Goal: Task Accomplishment & Management: Manage account settings

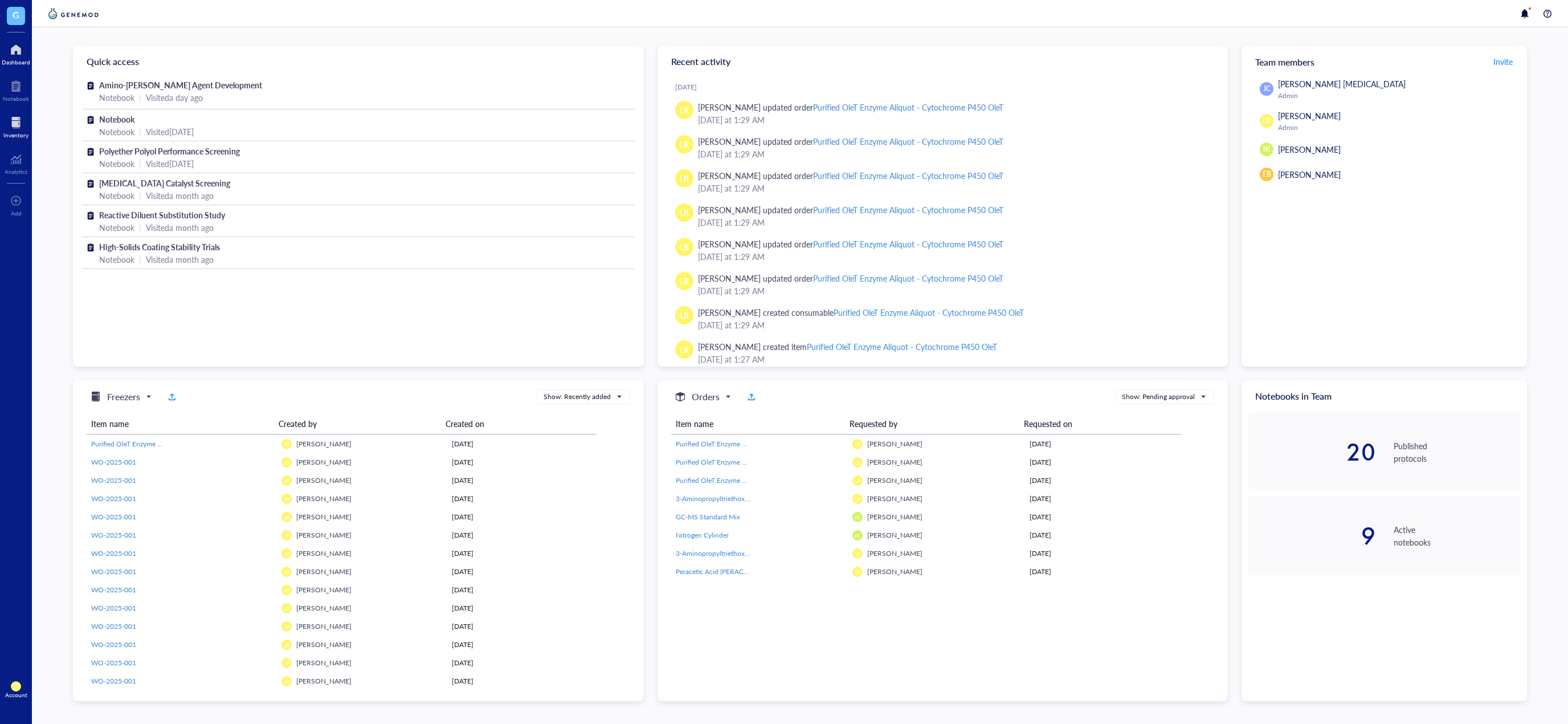
click at [14, 128] on div at bounding box center [16, 123] width 25 height 18
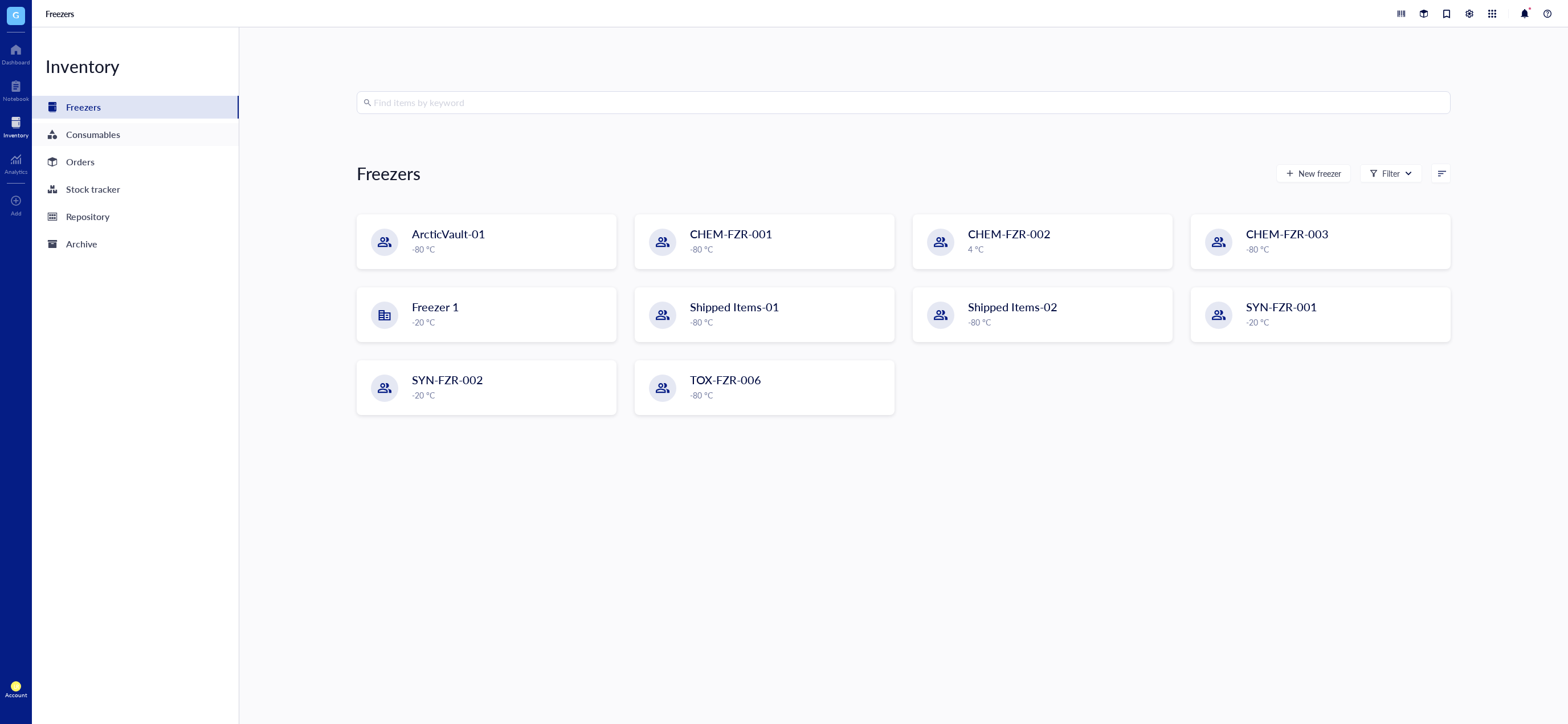
click at [128, 131] on div "Consumables" at bounding box center [135, 134] width 207 height 23
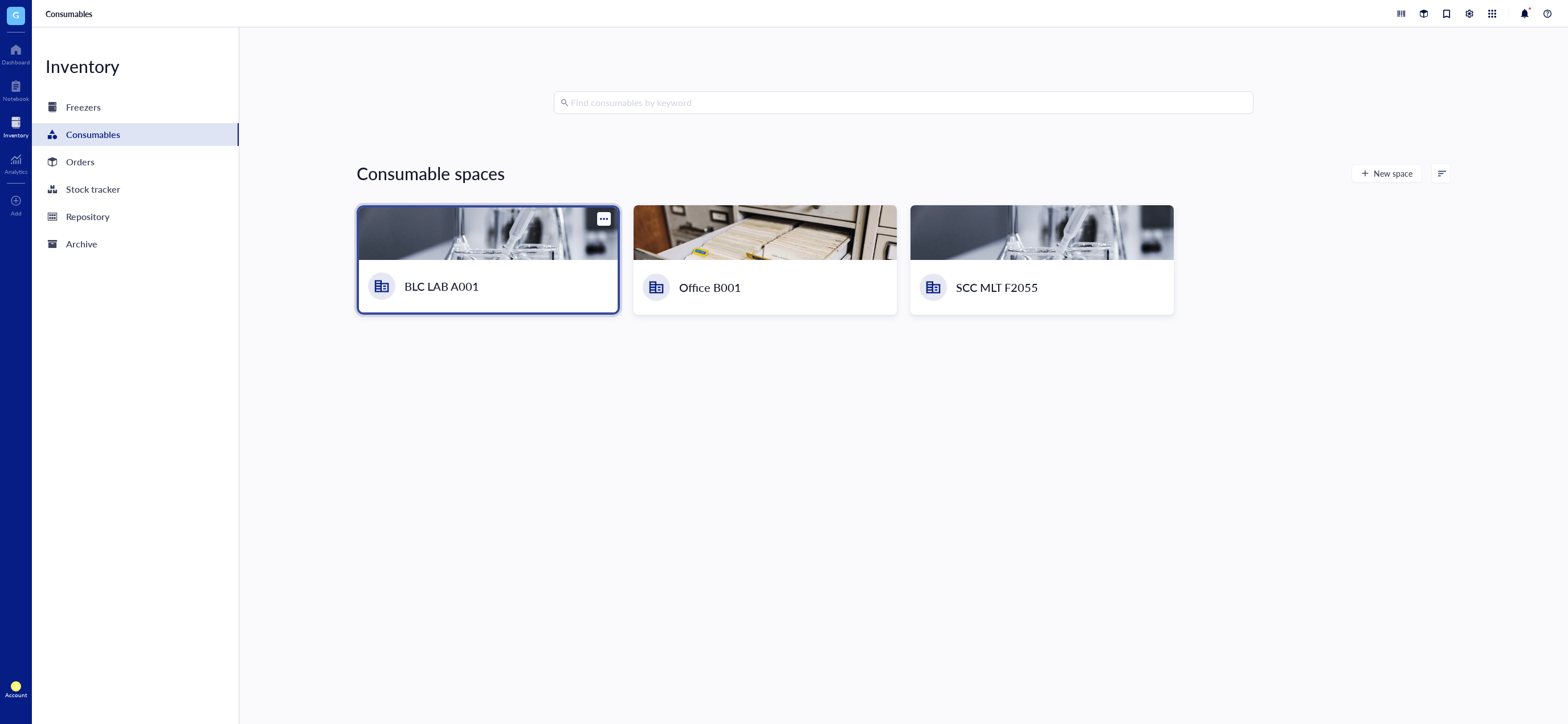
click at [539, 248] on div at bounding box center [488, 234] width 259 height 52
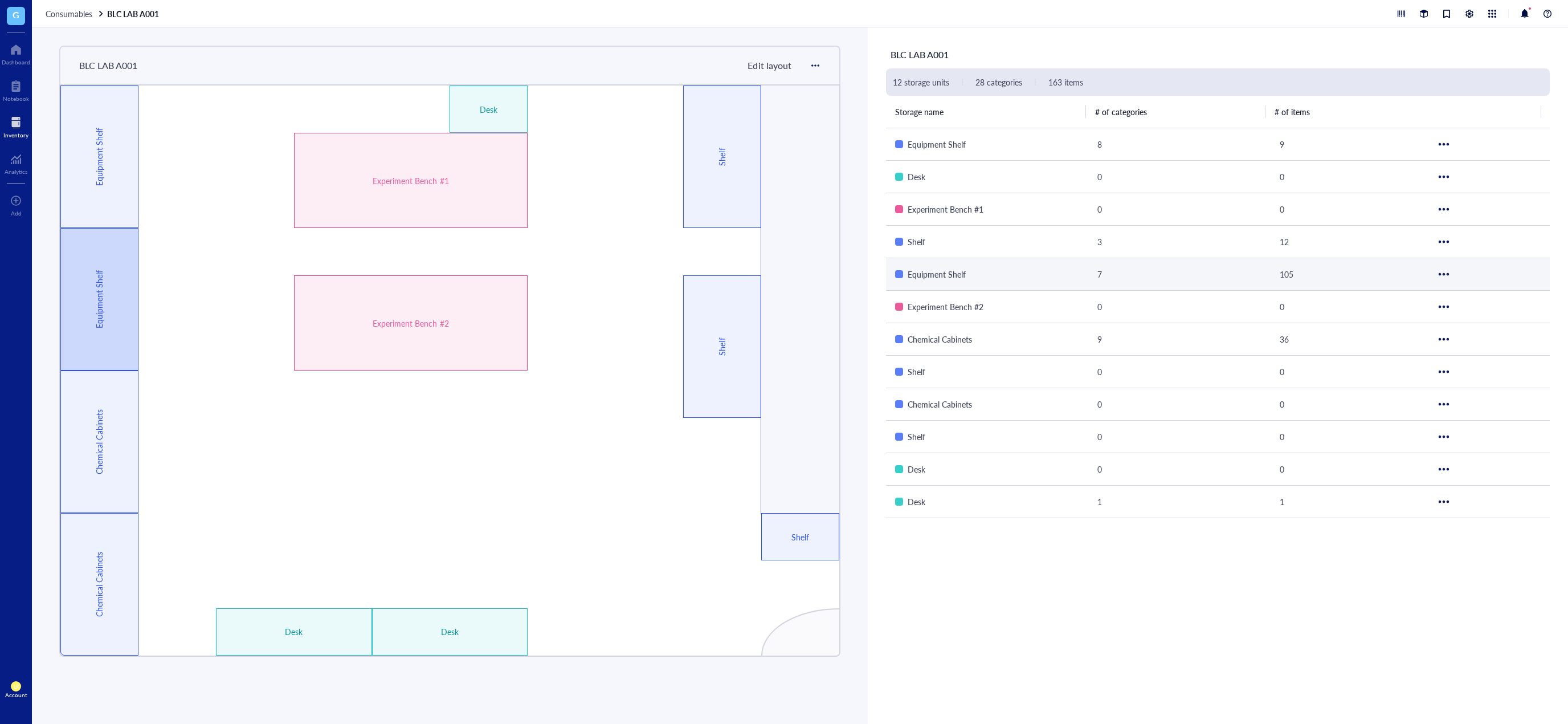
click at [116, 280] on div "Equipment Shelf" at bounding box center [99, 299] width 78 height 143
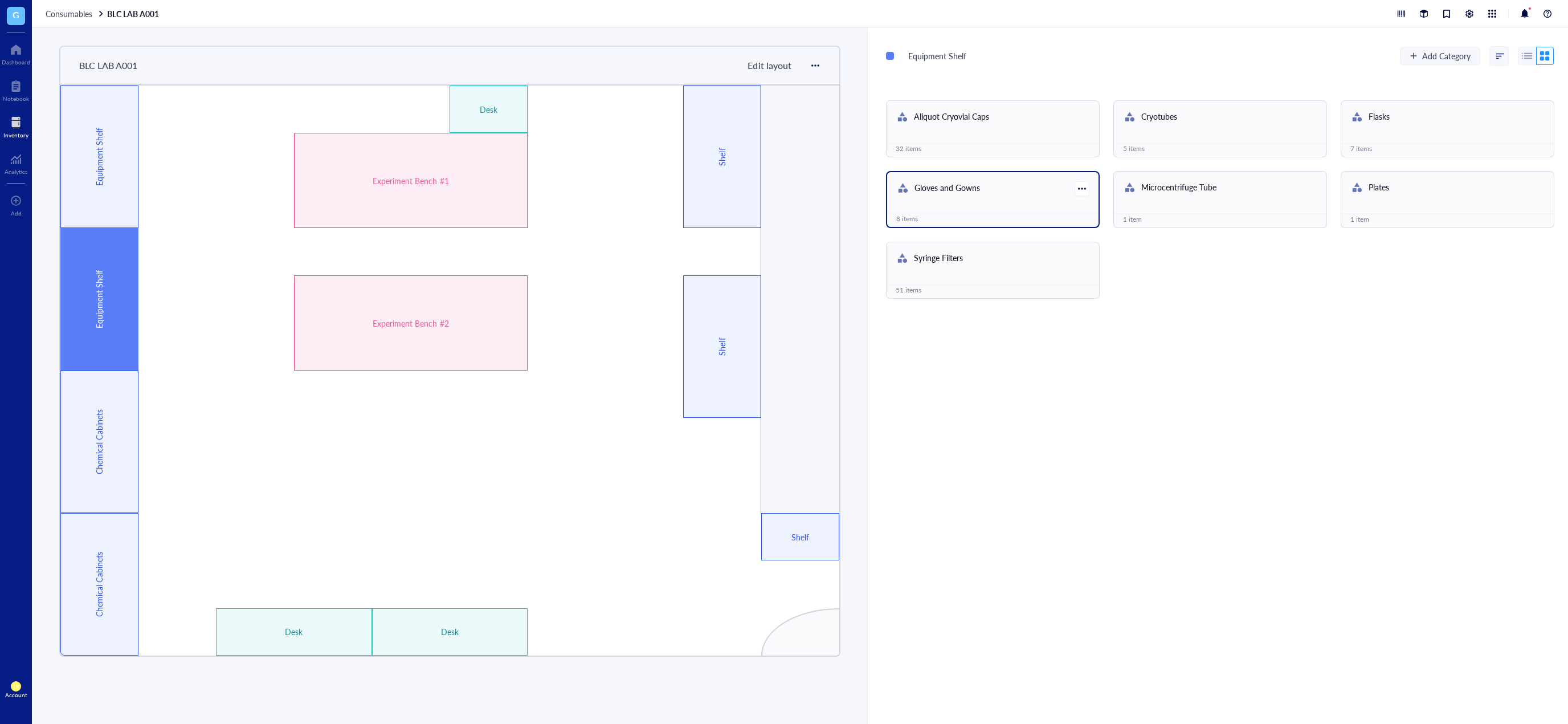
click at [979, 206] on div "Gloves and Gowns 8 items" at bounding box center [993, 199] width 214 height 57
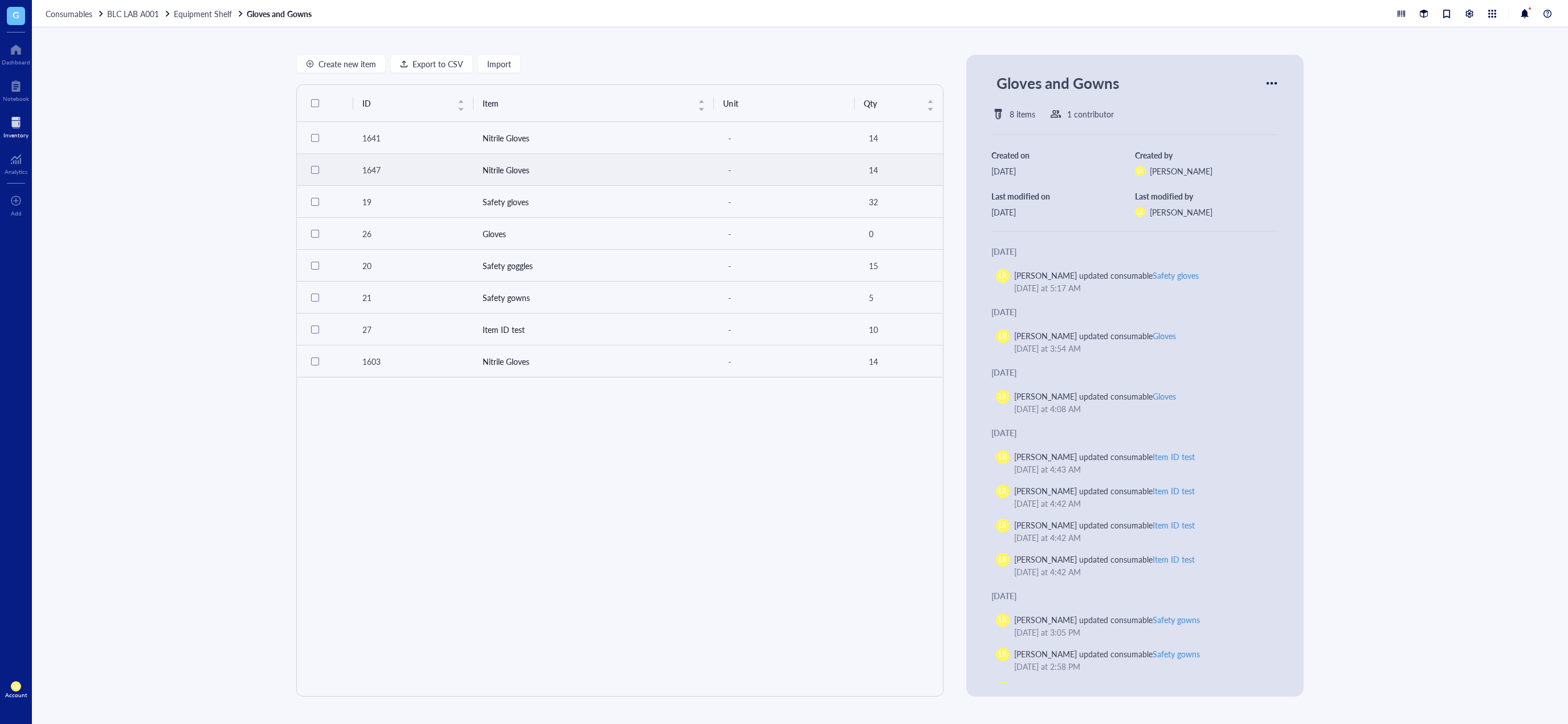
click at [313, 172] on div at bounding box center [315, 170] width 8 height 8
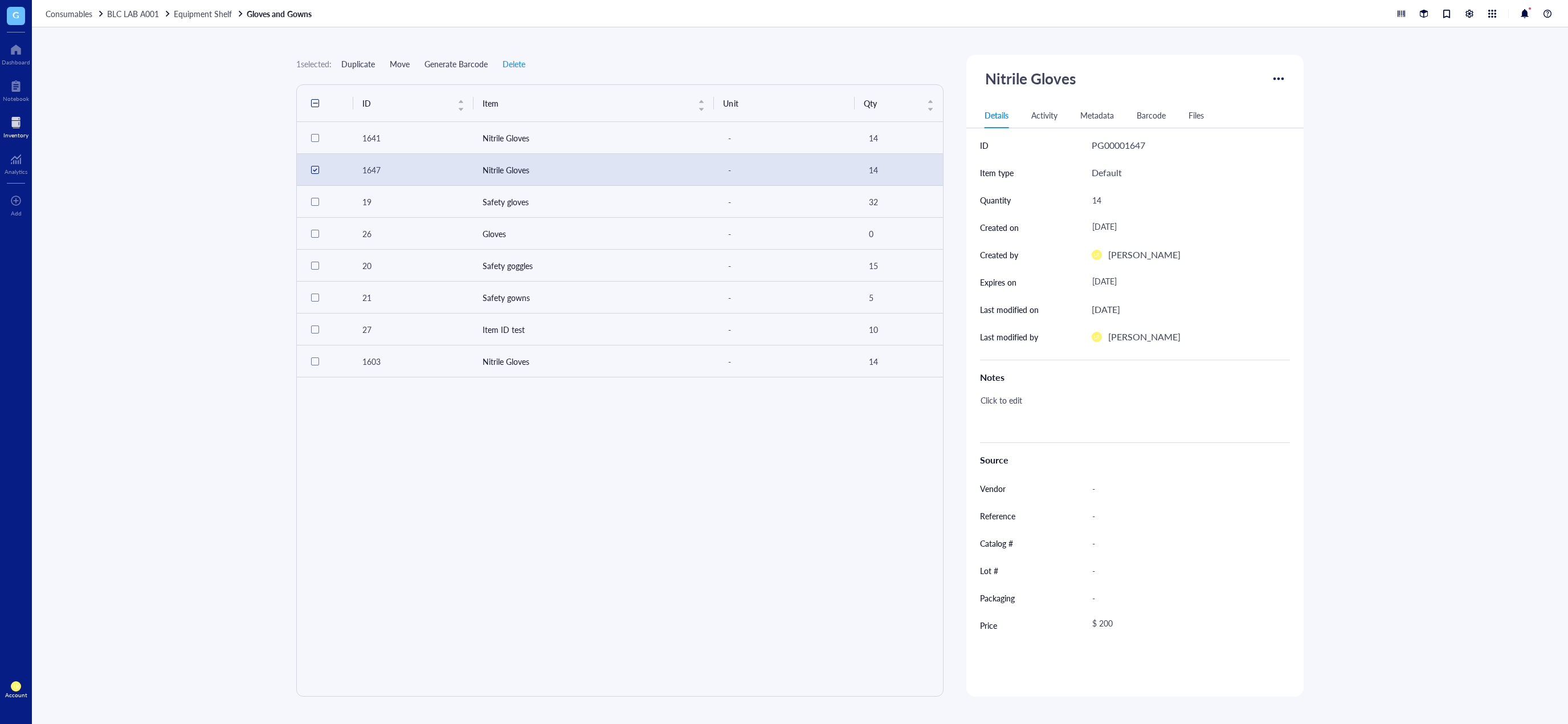
click at [366, 63] on span "Duplicate" at bounding box center [357, 64] width 33 height 9
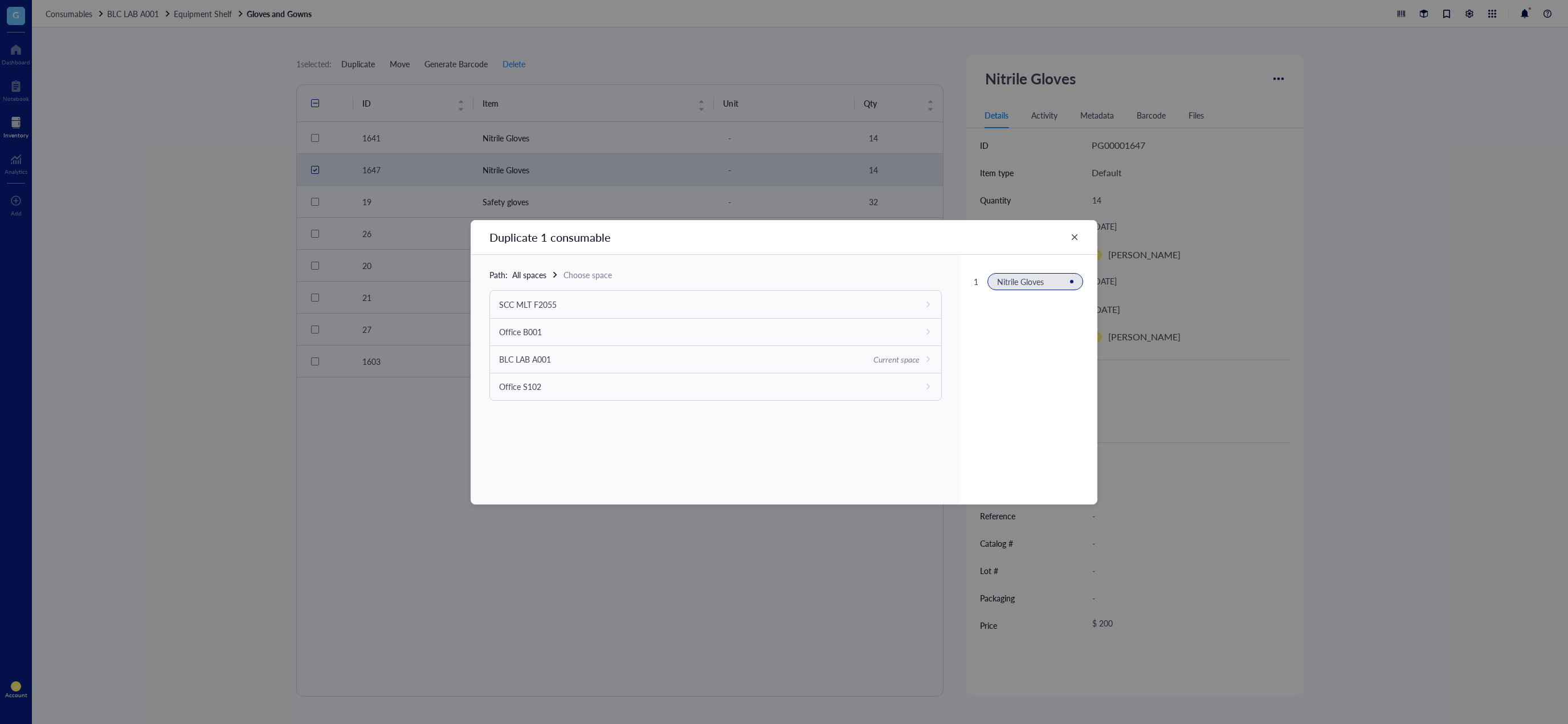
click at [1077, 236] on icon at bounding box center [1074, 237] width 8 height 8
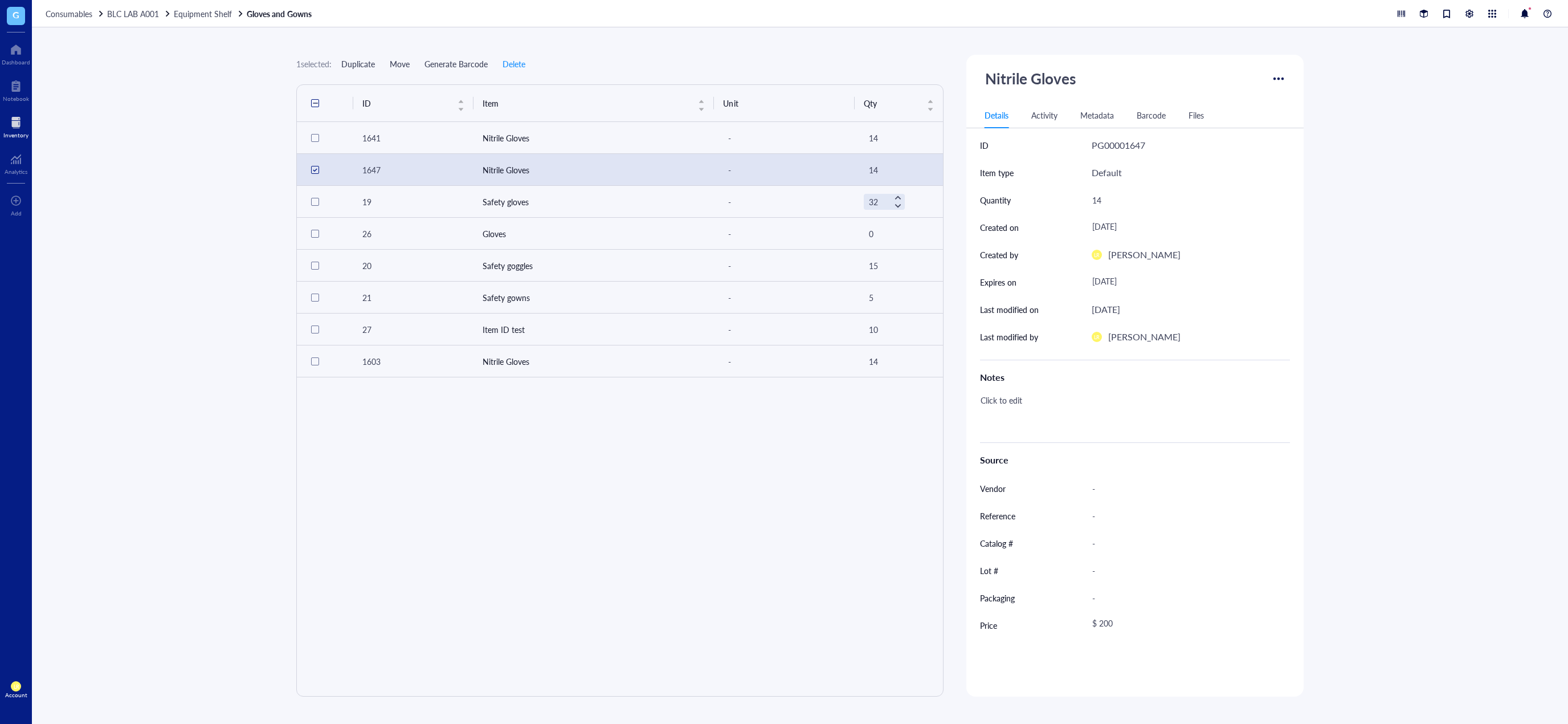
click at [406, 60] on span "Move" at bounding box center [400, 64] width 20 height 9
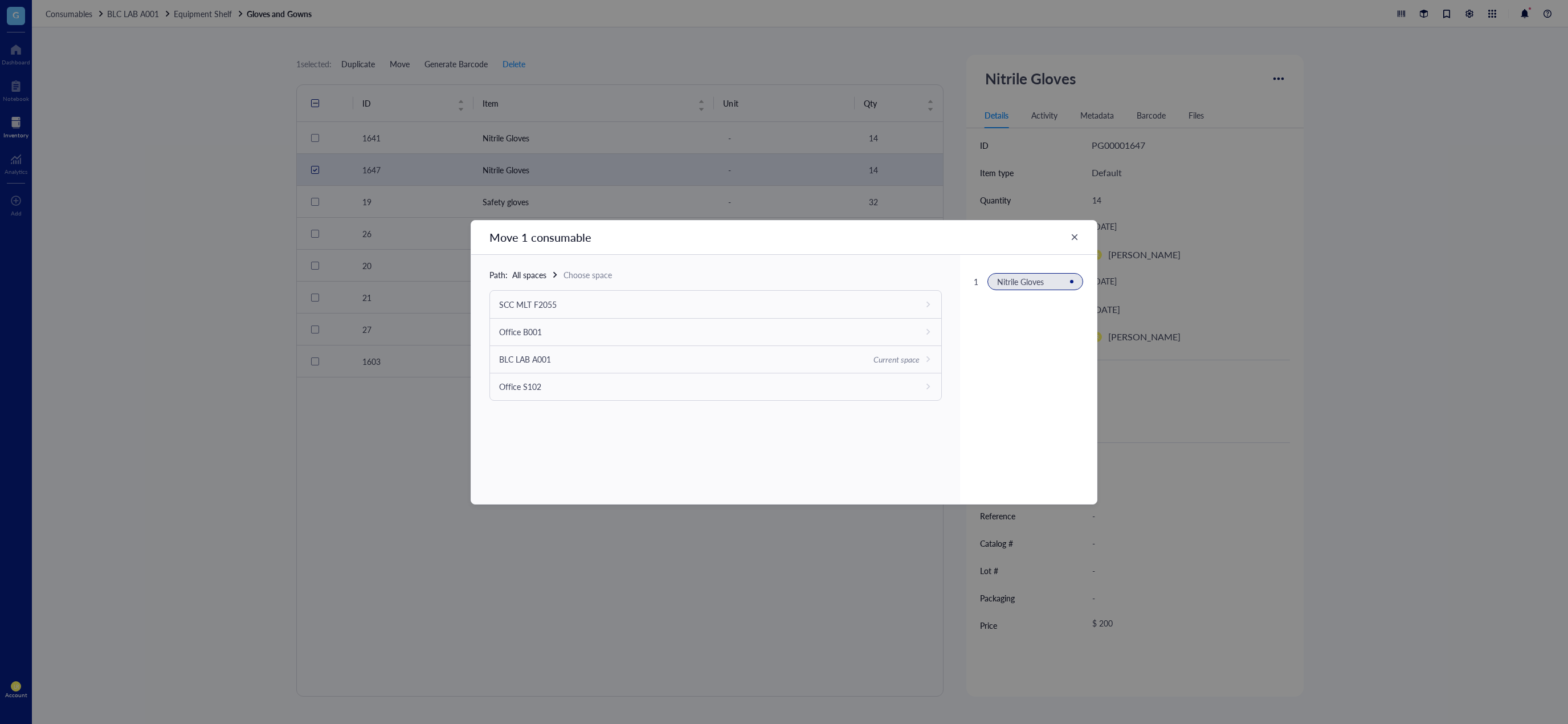
click at [436, 38] on div "Move 1 consumable Path: All spaces Choose space SCC MLT F2055 Office B001 BLC L…" at bounding box center [784, 362] width 1568 height 724
click at [1072, 232] on div "Move 1 consumable" at bounding box center [784, 237] width 626 height 34
click at [1076, 237] on icon at bounding box center [1074, 237] width 8 height 8
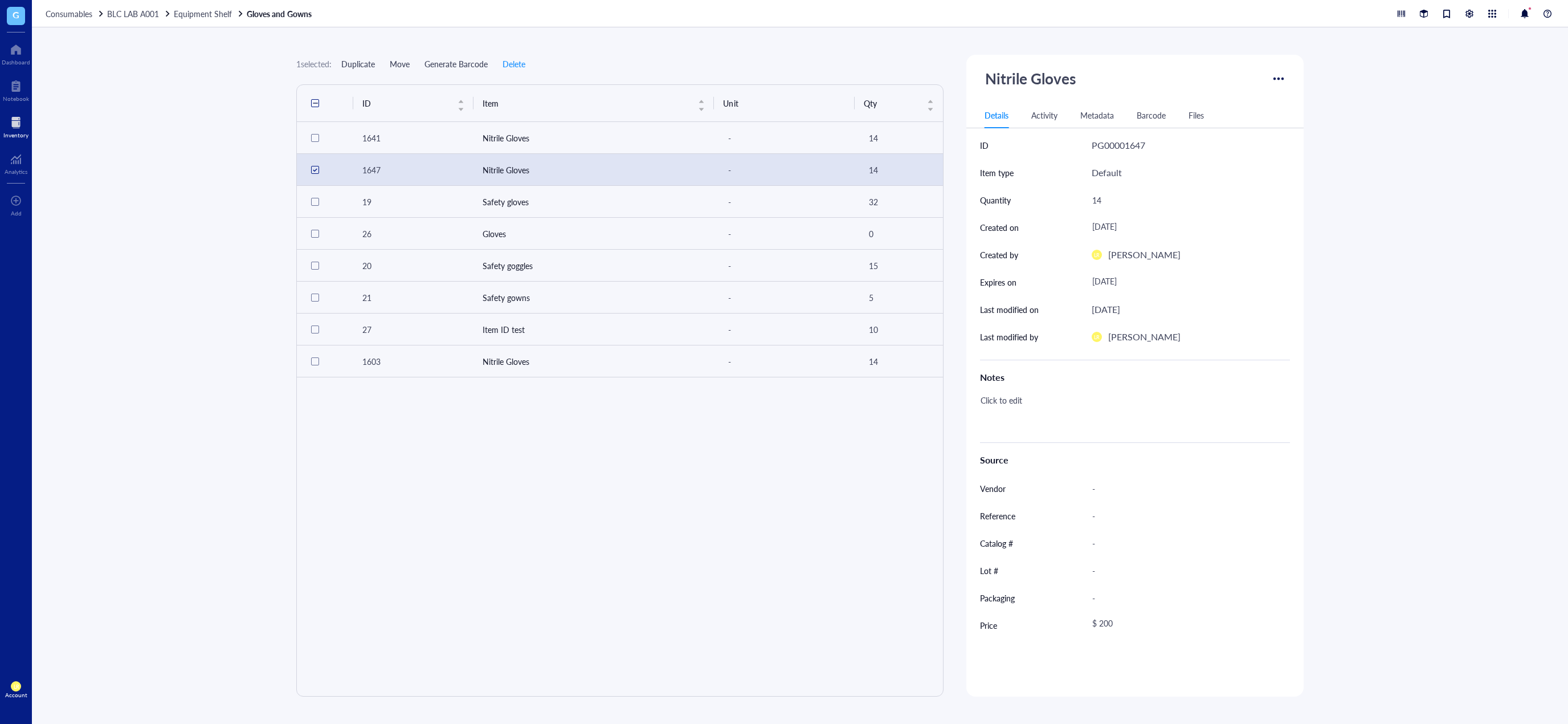
click at [23, 131] on div at bounding box center [16, 123] width 25 height 18
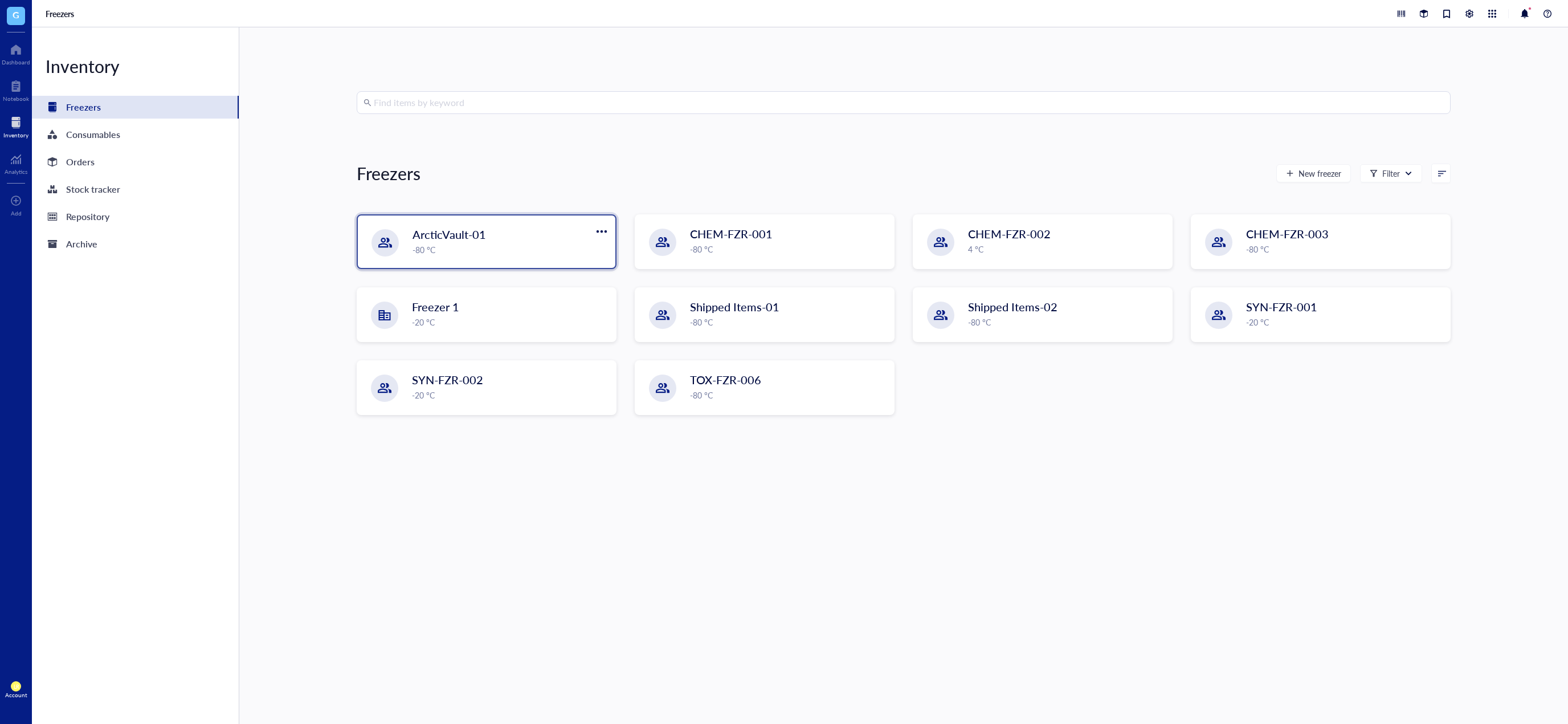
click at [415, 236] on span "ArcticVault-01" at bounding box center [449, 235] width 73 height 16
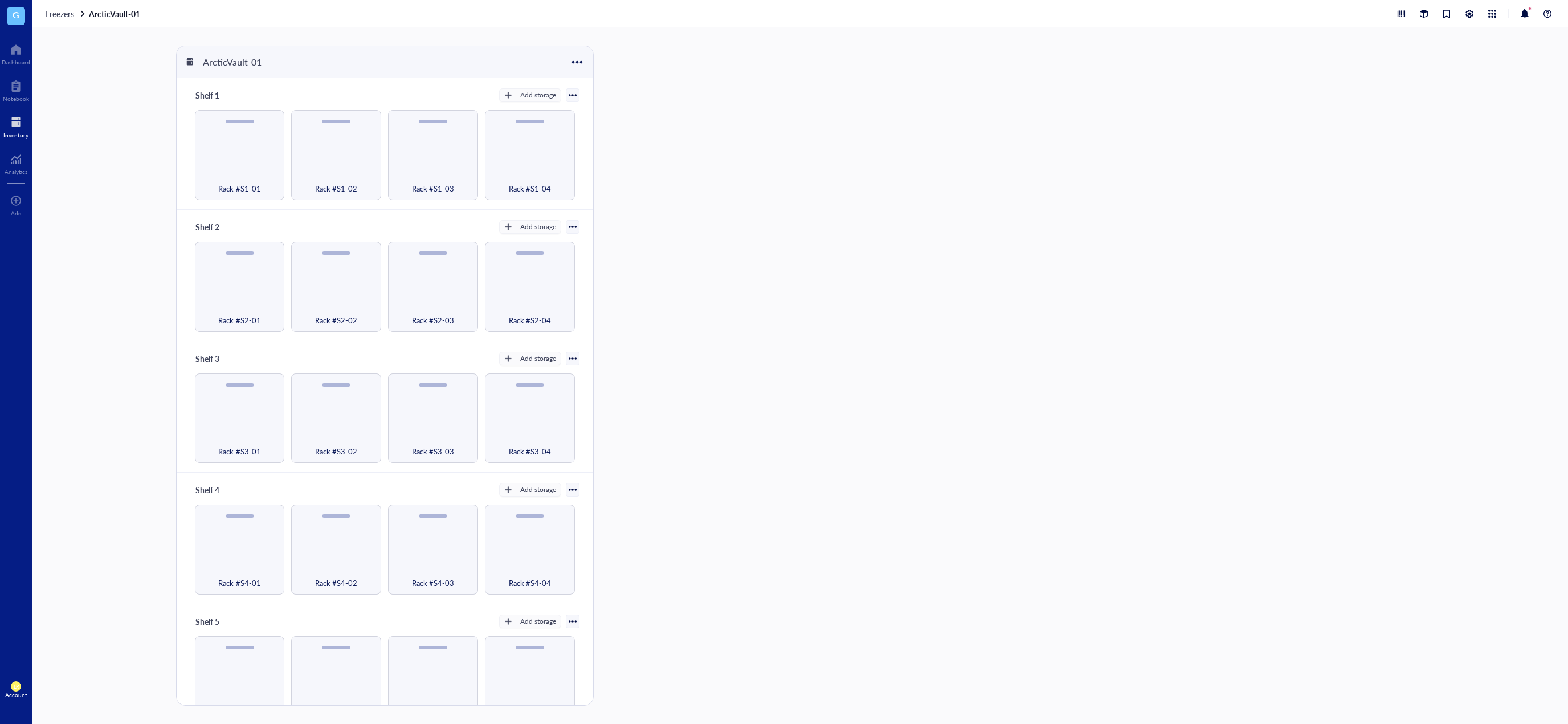
click at [230, 157] on div "Rack #S1-01" at bounding box center [240, 155] width 90 height 90
click at [861, 133] on div "Rack #S1-R1-Box-01" at bounding box center [844, 127] width 108 height 36
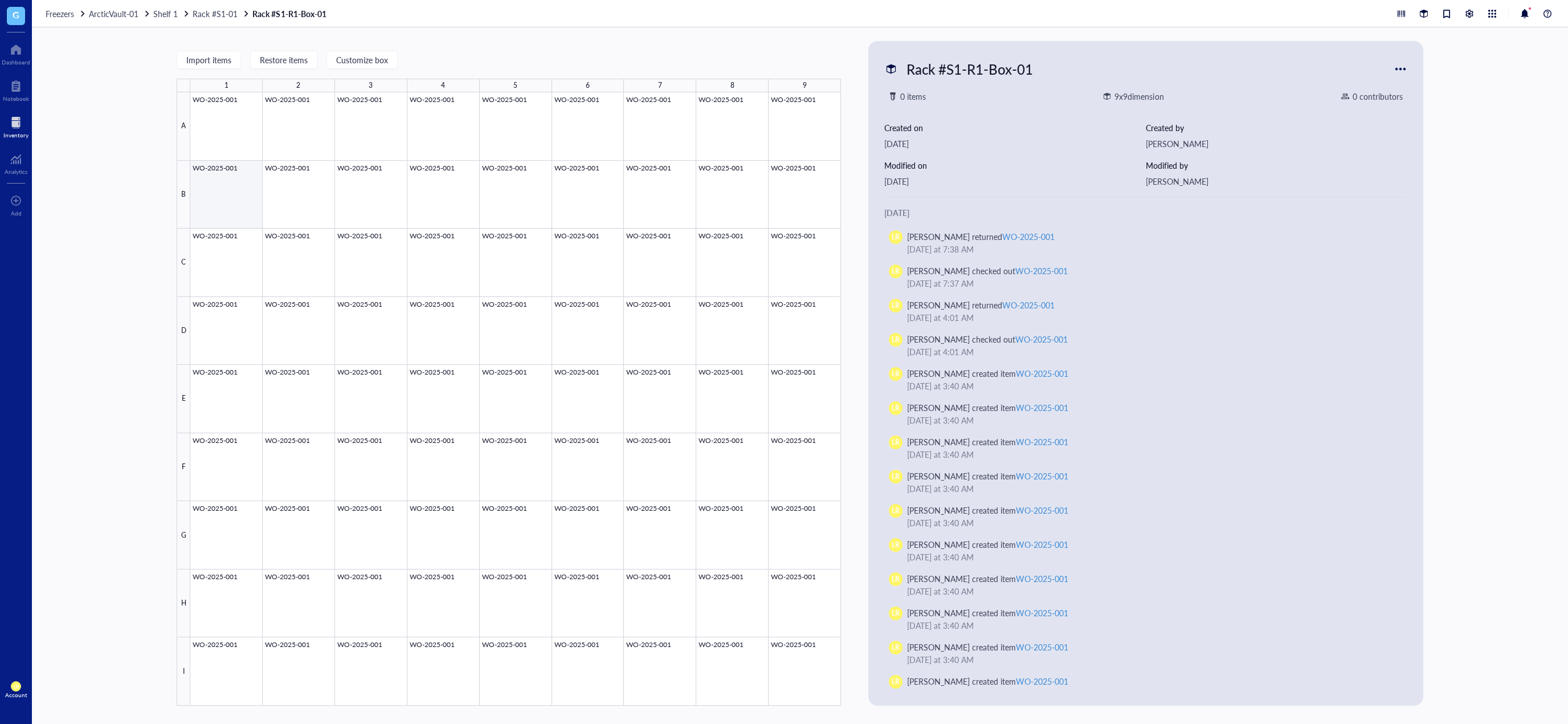
click at [234, 132] on div at bounding box center [515, 398] width 651 height 613
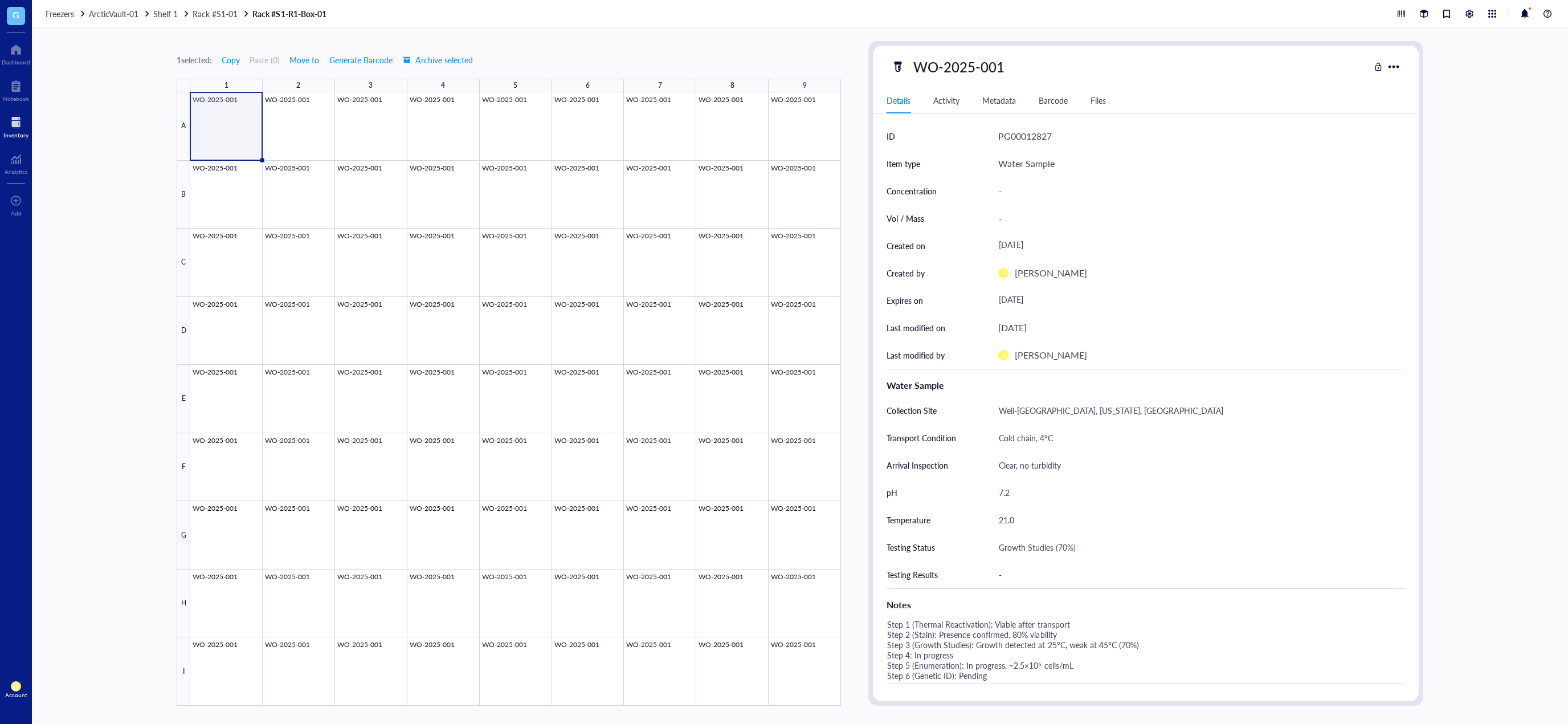
click at [105, 115] on div "1 selected: Copy Paste ( 0 ) Move to Generate Barcode Archive selected 1 2 3 4 …" at bounding box center [800, 375] width 1536 height 696
click at [23, 125] on div at bounding box center [16, 123] width 25 height 18
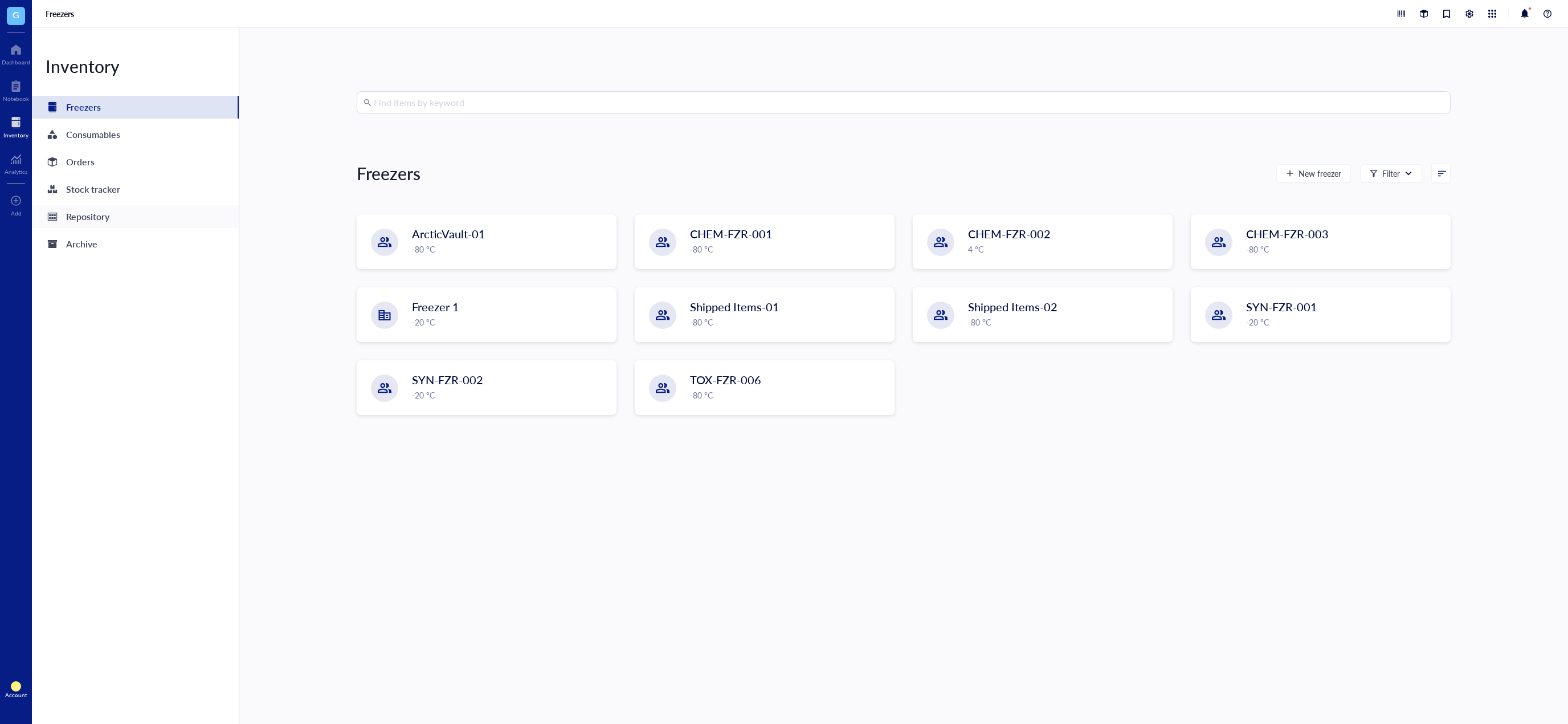
click at [95, 216] on div "Repository" at bounding box center [88, 217] width 43 height 16
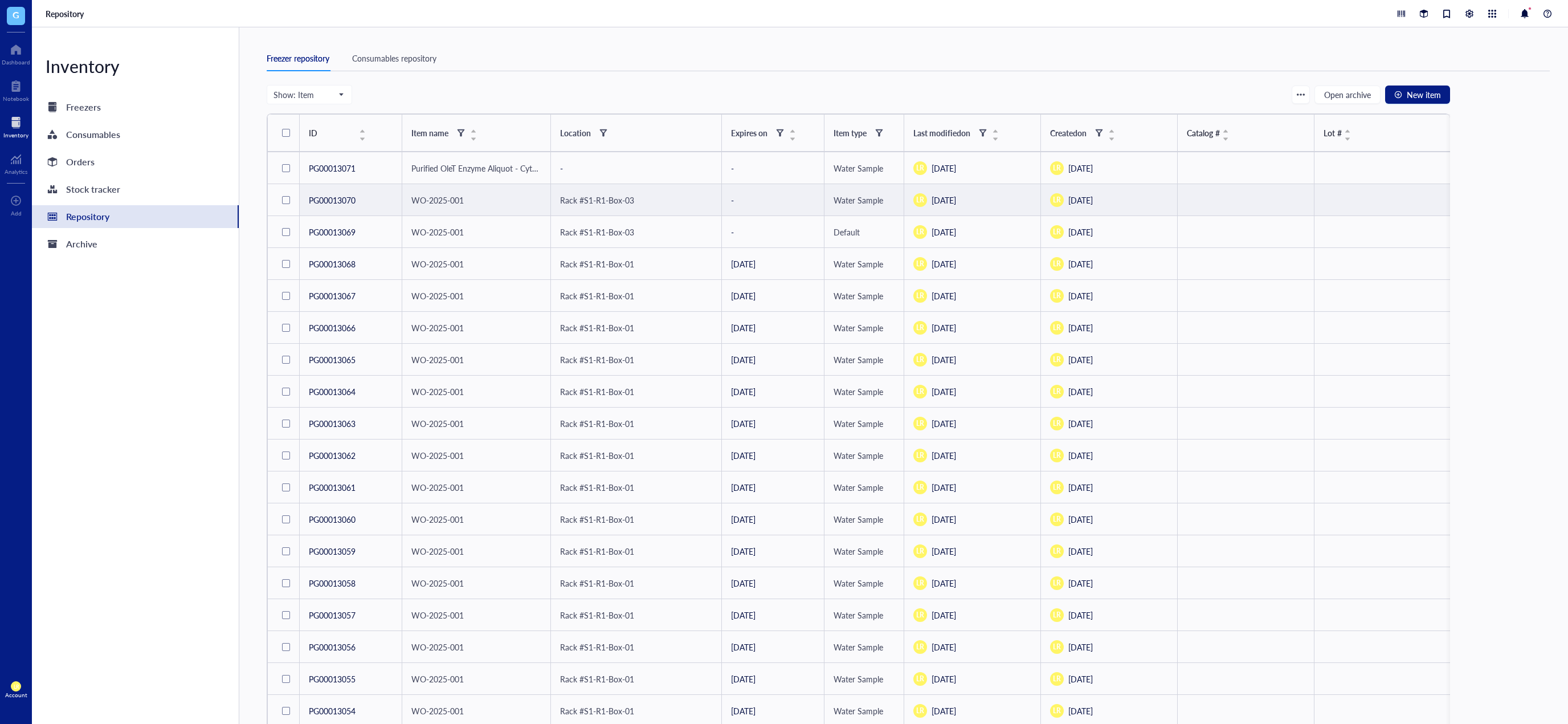
click at [286, 201] on div at bounding box center [285, 200] width 8 height 8
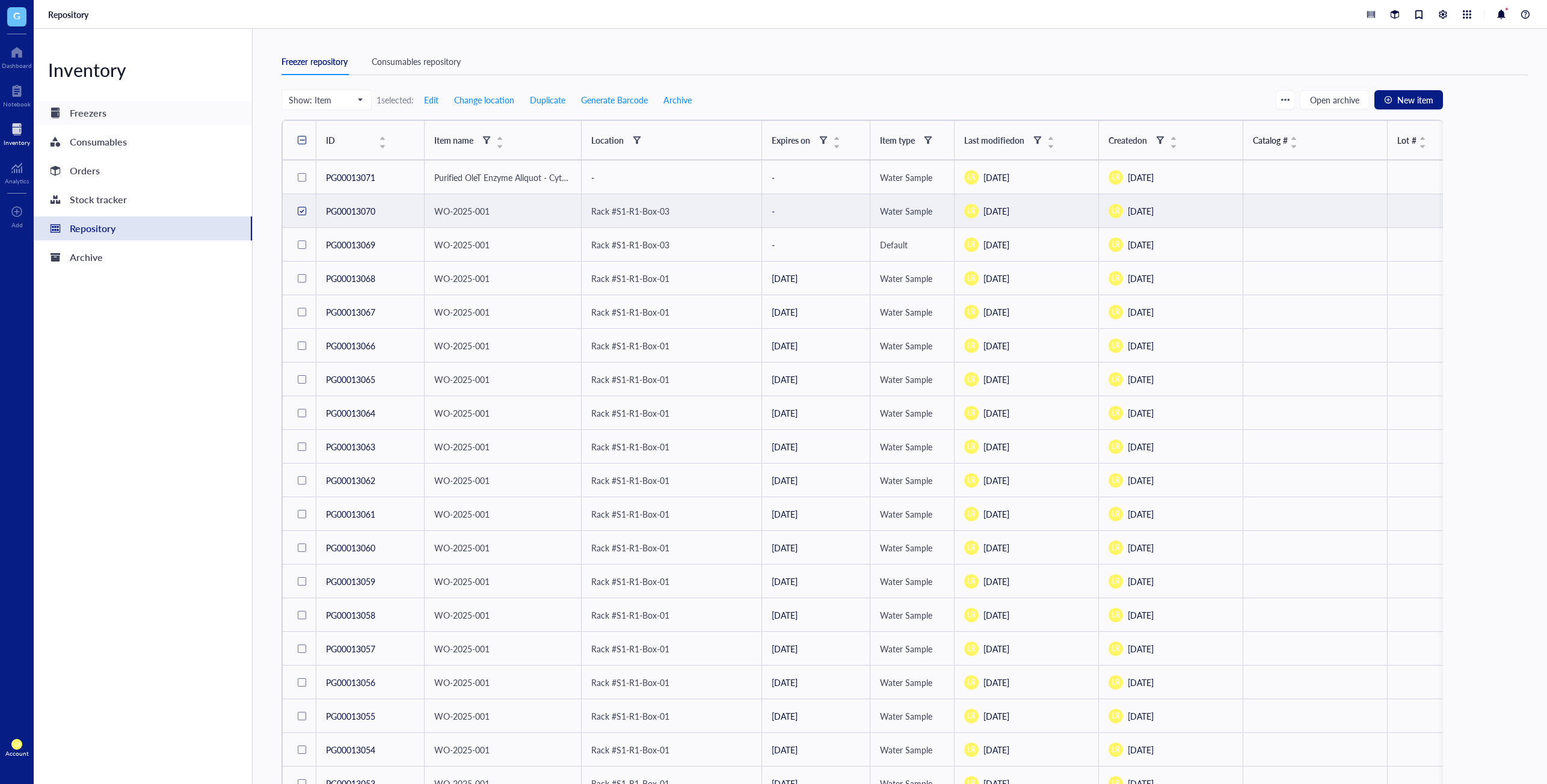
click at [141, 108] on div "Freezers" at bounding box center [142, 112] width 218 height 24
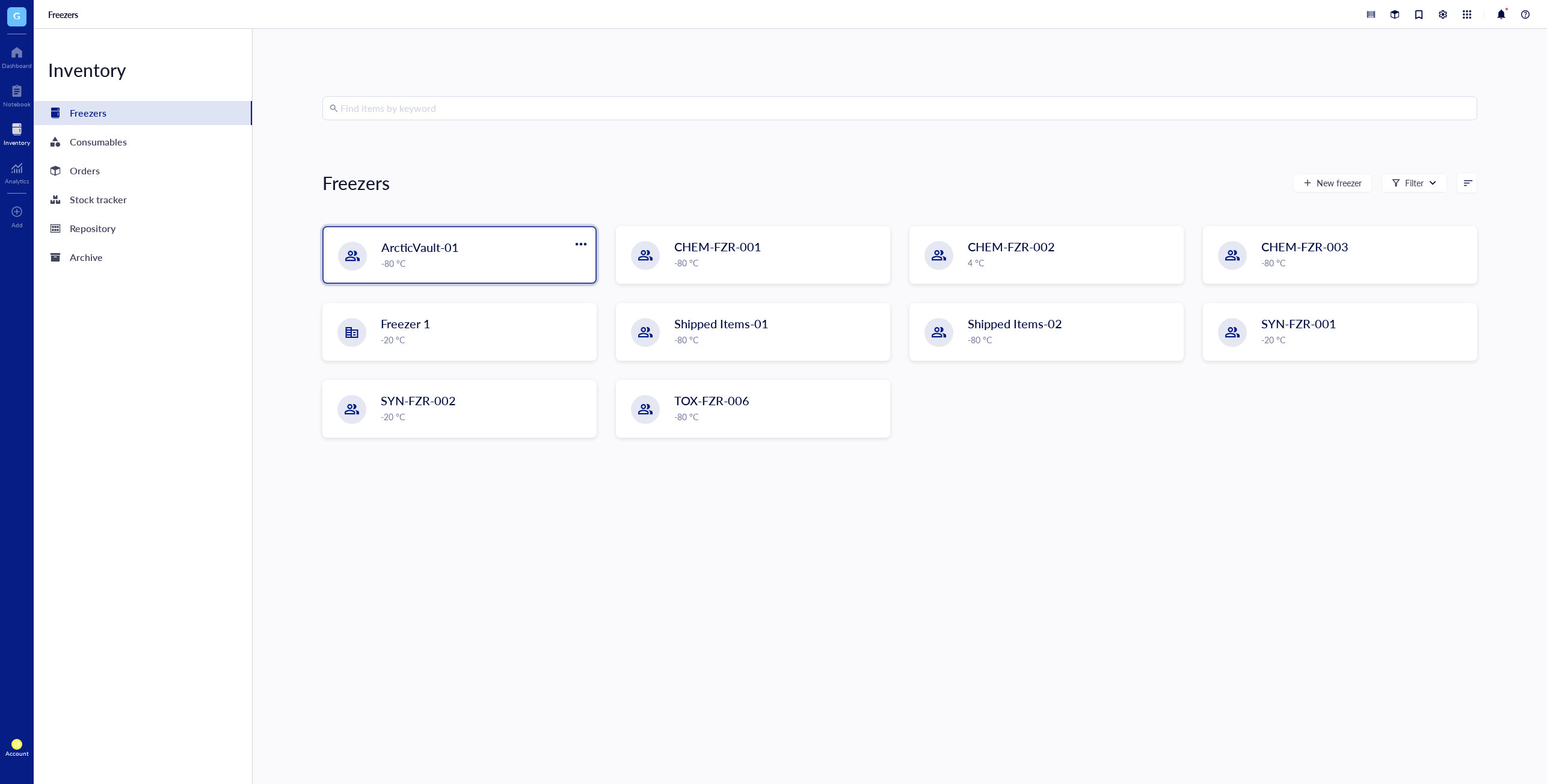
click at [495, 269] on div "-80 °C" at bounding box center [484, 264] width 207 height 13
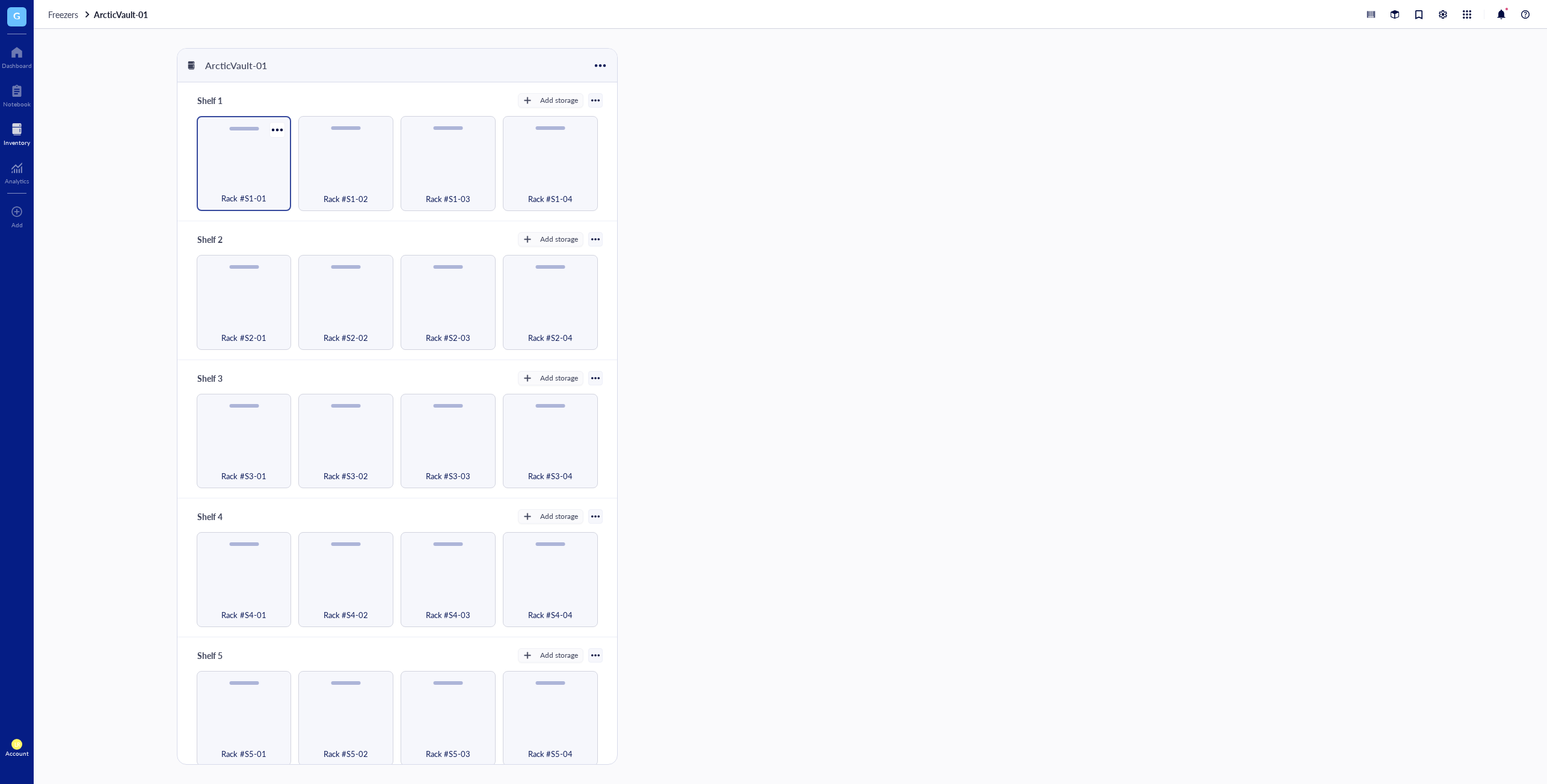
drag, startPoint x: 235, startPoint y: 162, endPoint x: 253, endPoint y: 171, distance: 20.1
click at [235, 162] on div "Rack #S1-01" at bounding box center [244, 164] width 95 height 95
click at [898, 113] on div at bounding box center [898, 108] width 17 height 17
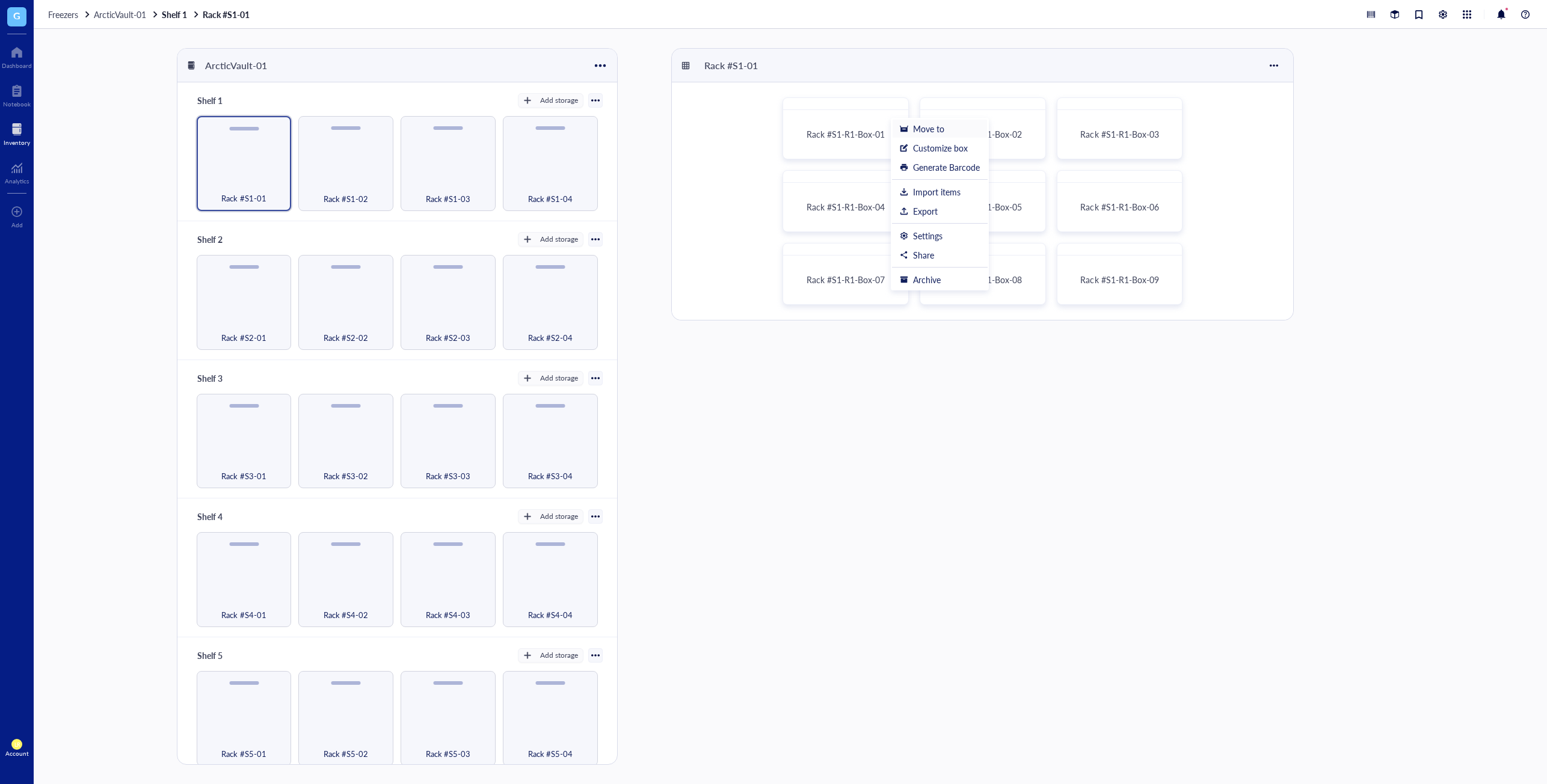
click at [930, 132] on div "Move to" at bounding box center [928, 128] width 31 height 10
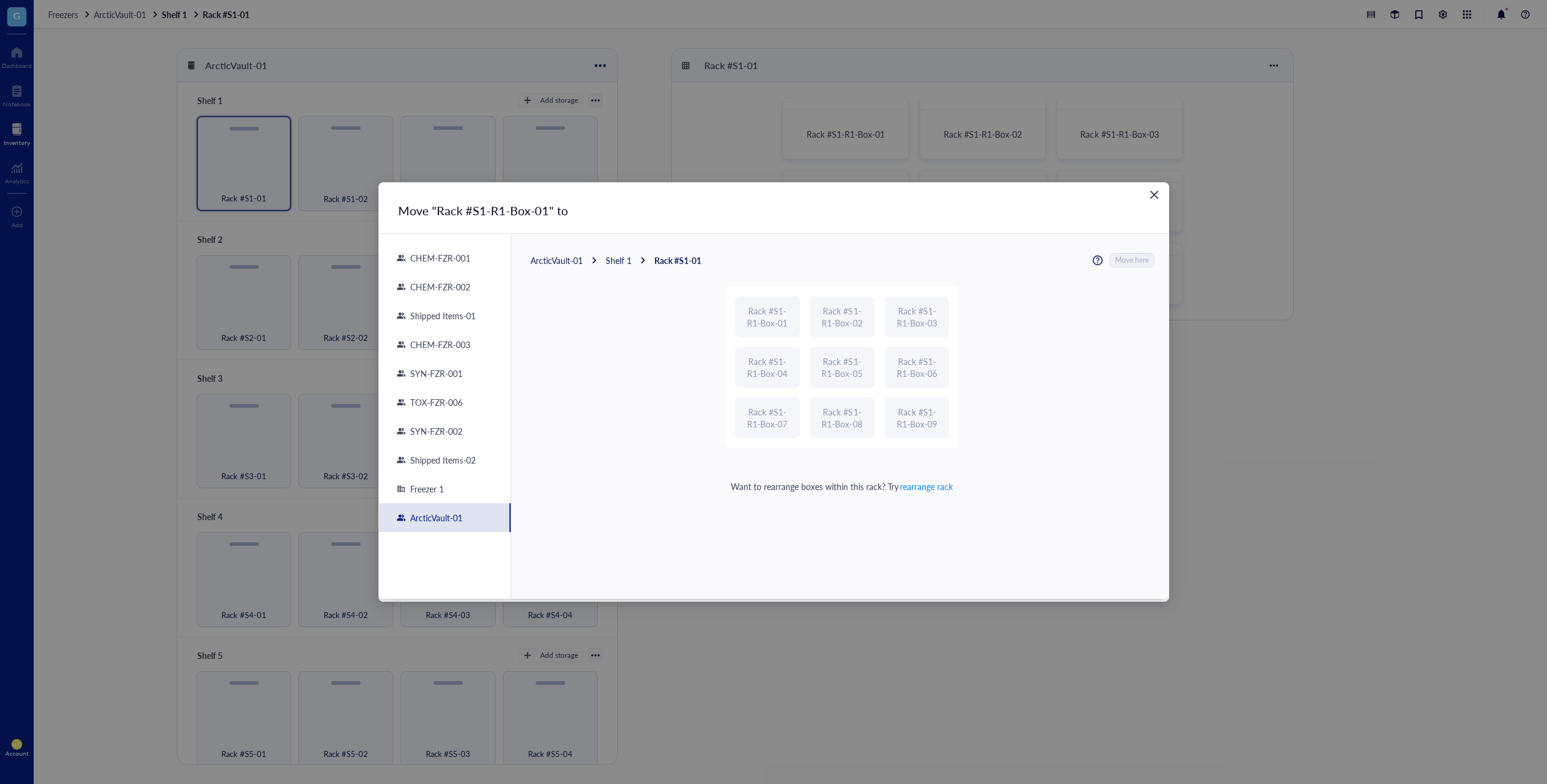
click at [1161, 199] on div "Close" at bounding box center [1154, 194] width 19 height 19
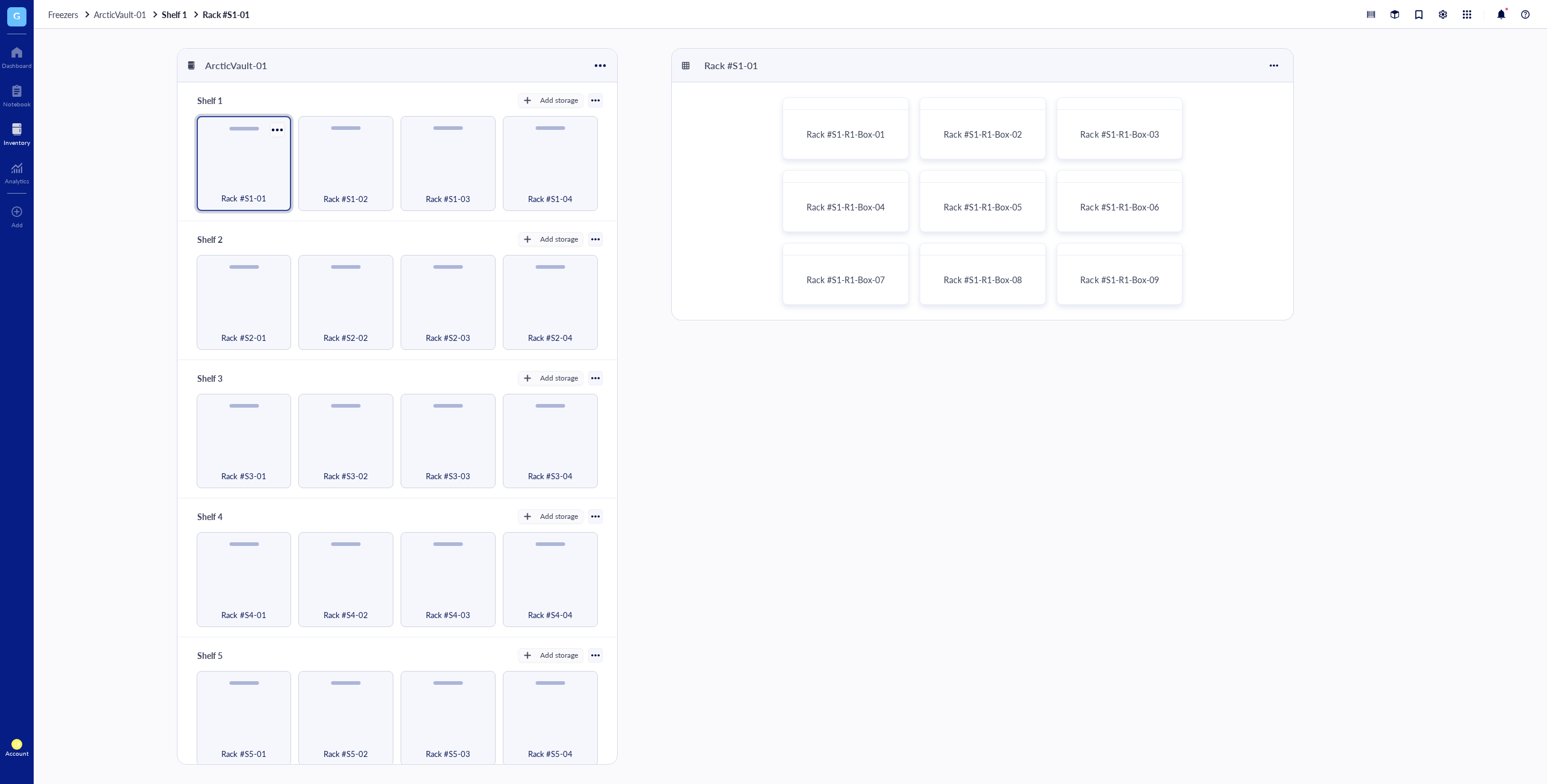
click at [275, 130] on div at bounding box center [277, 130] width 17 height 17
click at [300, 235] on div "Shelf 2 Add storage" at bounding box center [397, 239] width 411 height 17
click at [1272, 74] on div at bounding box center [1274, 66] width 19 height 19
click at [1234, 74] on div "Rack #S1-01" at bounding box center [983, 65] width 621 height 33
click at [687, 63] on div at bounding box center [685, 65] width 9 height 9
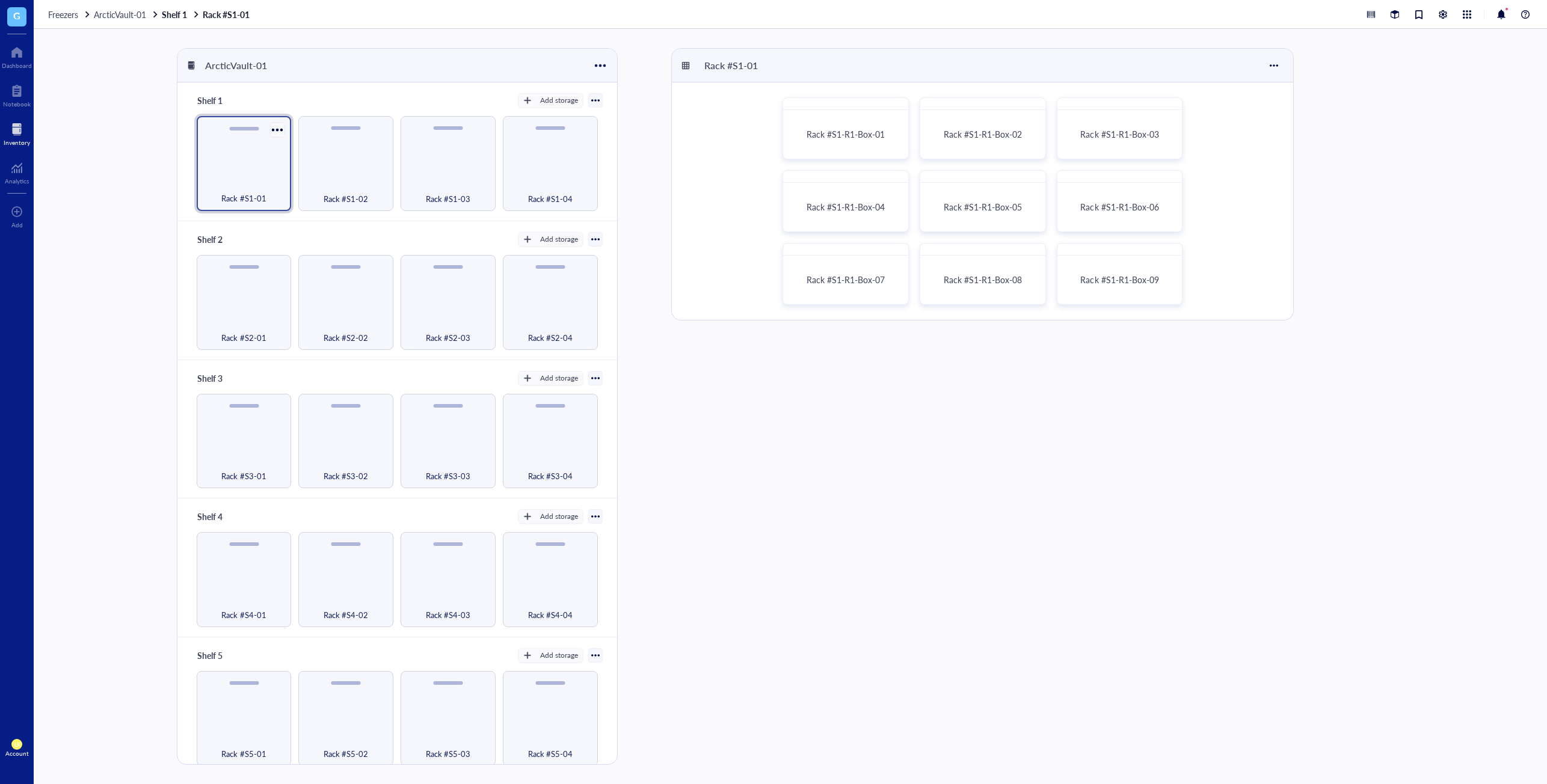
click at [272, 132] on div at bounding box center [277, 130] width 17 height 17
click at [416, 94] on div "Shelf 1 Add storage" at bounding box center [397, 101] width 411 height 17
click at [606, 65] on div at bounding box center [600, 65] width 17 height 17
click at [484, 78] on div "ArcticVault-01" at bounding box center [397, 65] width 439 height 33
click at [588, 101] on div at bounding box center [595, 100] width 14 height 14
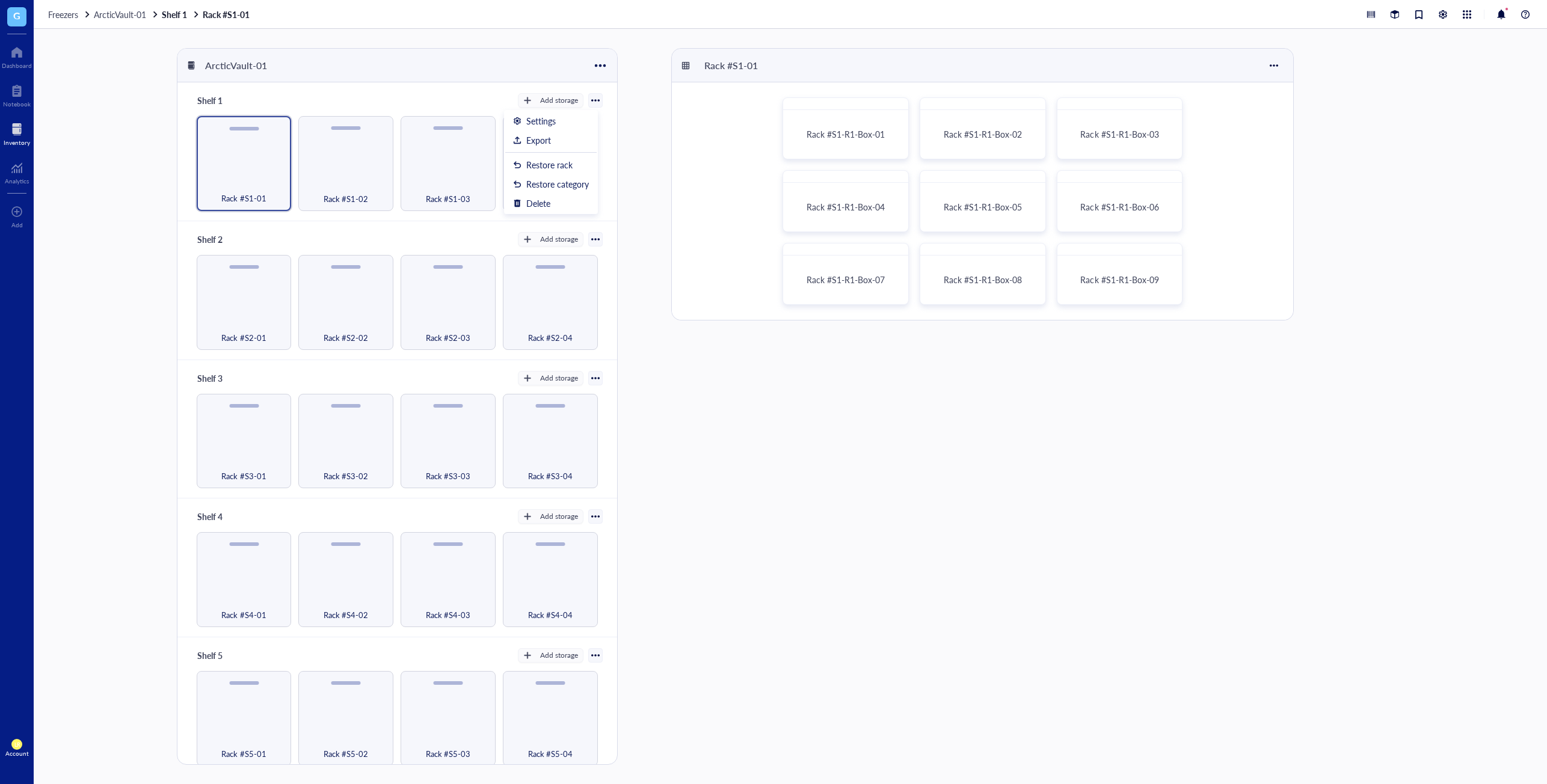
click at [637, 246] on div "ArcticVault-01 Shelf 1 Add storage Settings Export Restore rack Restore categor…" at bounding box center [419, 406] width 485 height 716
drag, startPoint x: 254, startPoint y: 120, endPoint x: 283, endPoint y: 143, distance: 37.0
click at [283, 143] on div "Rack #S1-01" at bounding box center [244, 164] width 95 height 95
click at [275, 134] on div at bounding box center [277, 130] width 17 height 17
click at [327, 99] on div "Shelf 1 Add storage Settings Export Restore rack Restore category Delete" at bounding box center [397, 101] width 411 height 17
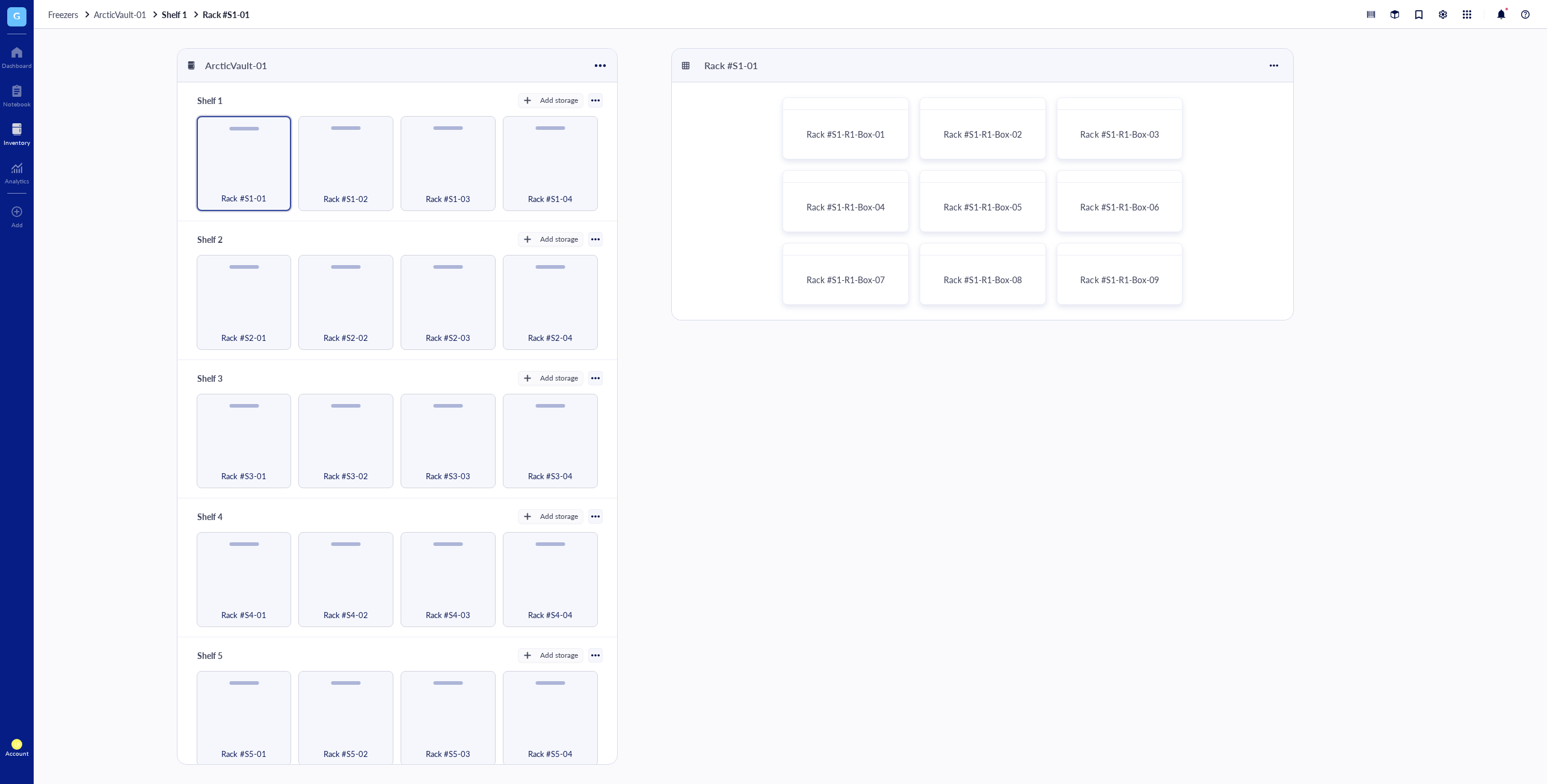
click at [27, 131] on div at bounding box center [17, 130] width 27 height 19
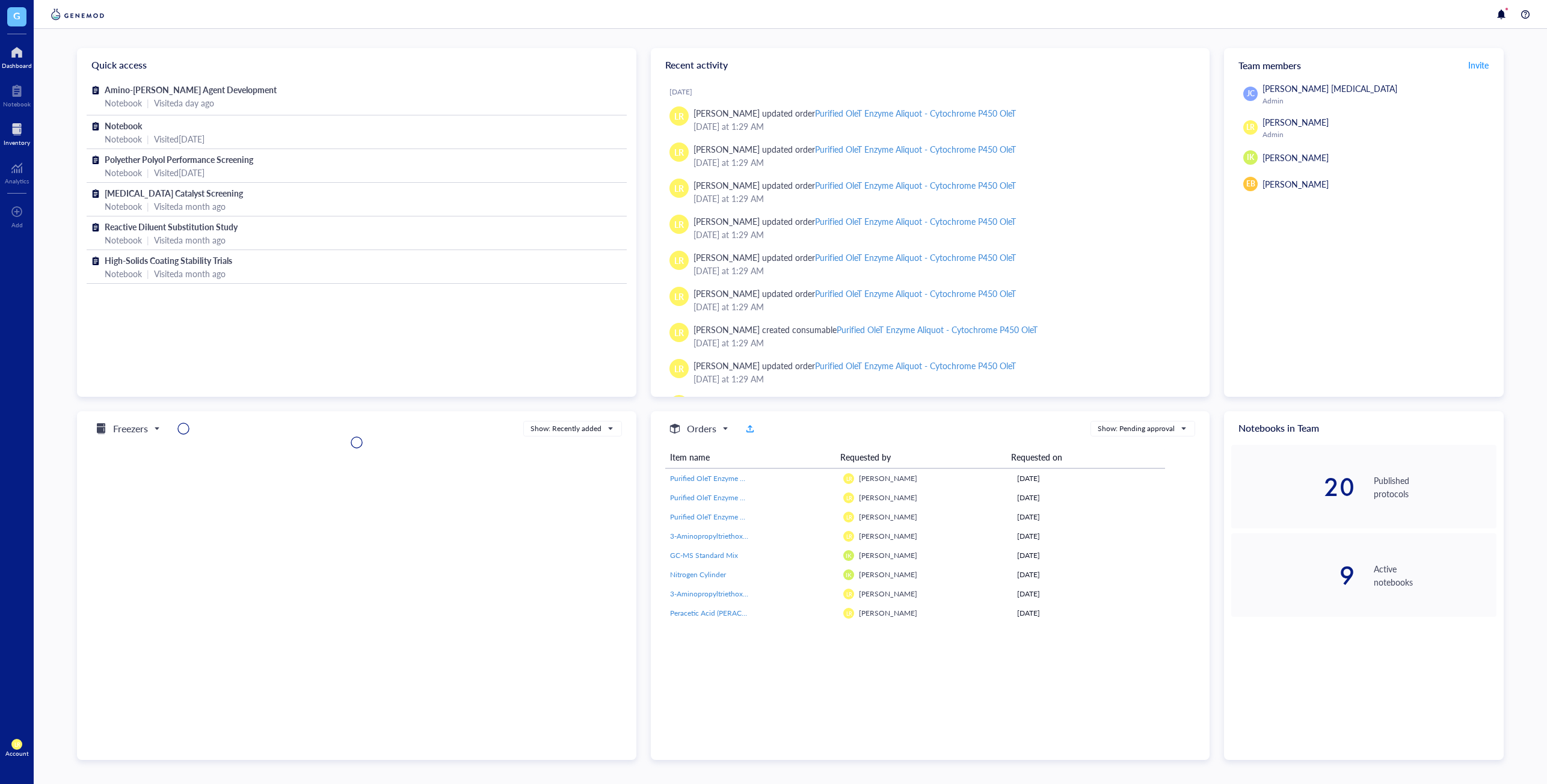
click at [13, 132] on div at bounding box center [17, 130] width 27 height 19
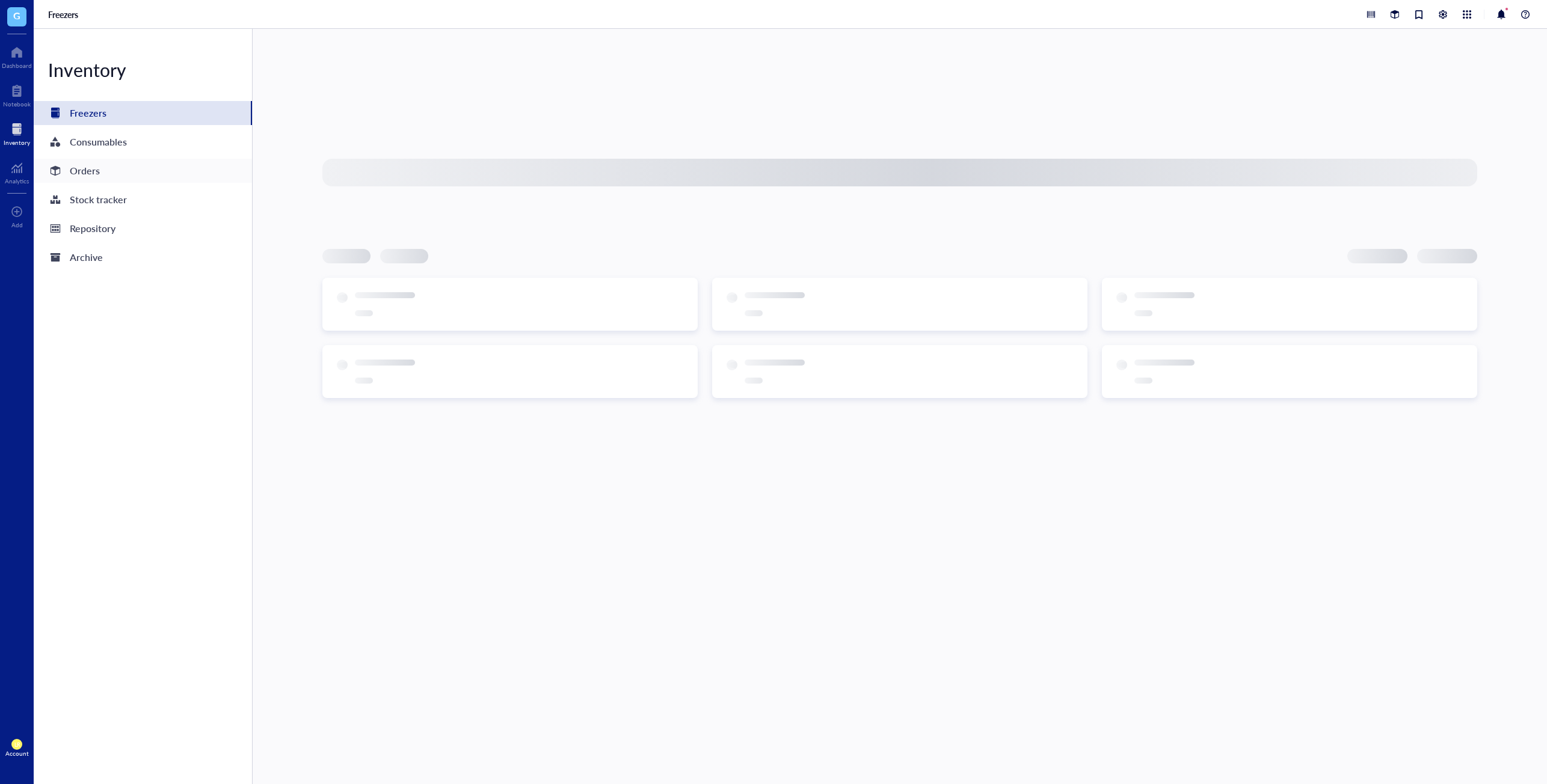
click at [105, 171] on div "Orders" at bounding box center [142, 171] width 218 height 24
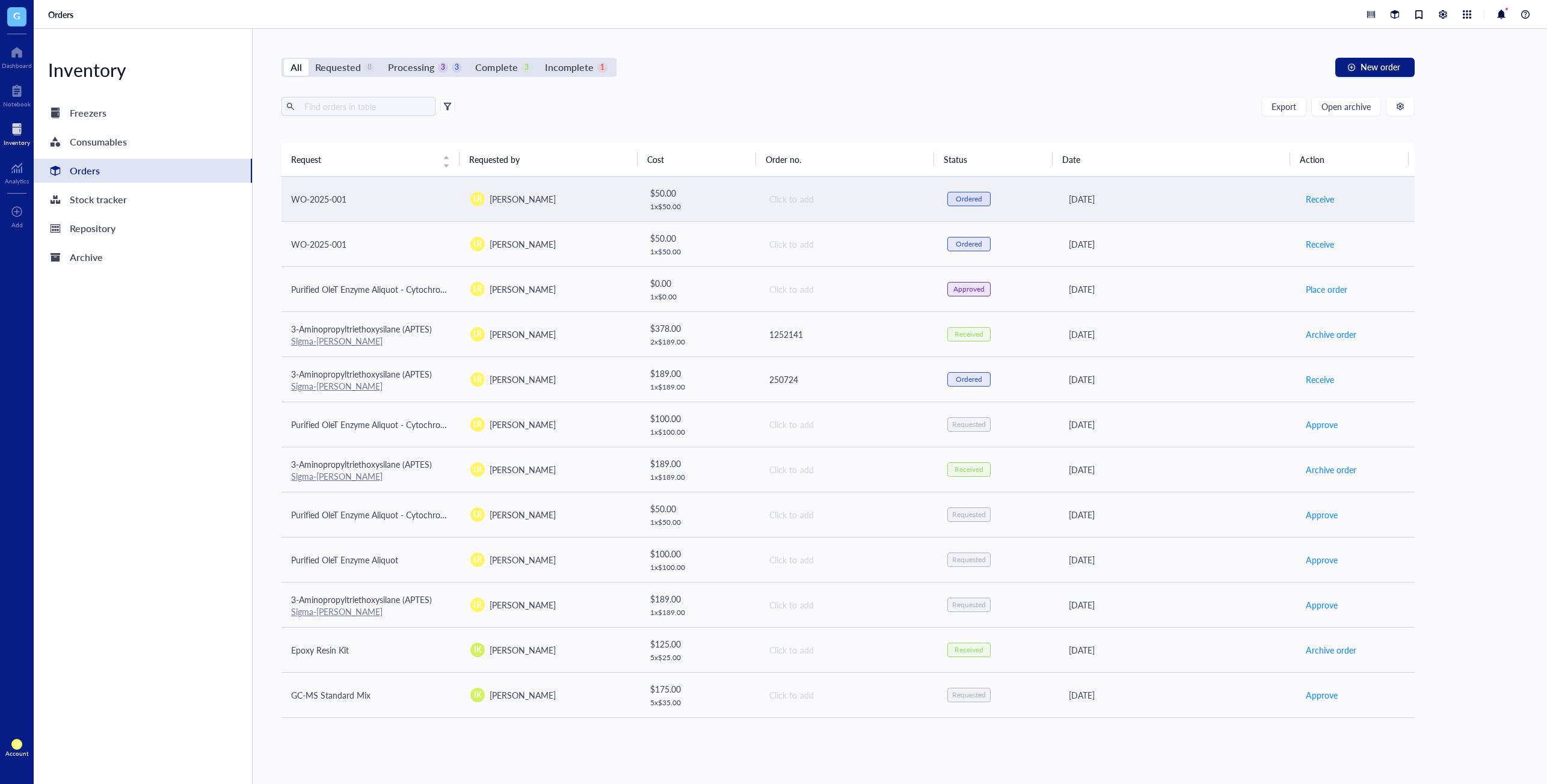
click at [608, 191] on div "LR Laura Rodriguez" at bounding box center [551, 198] width 160 height 14
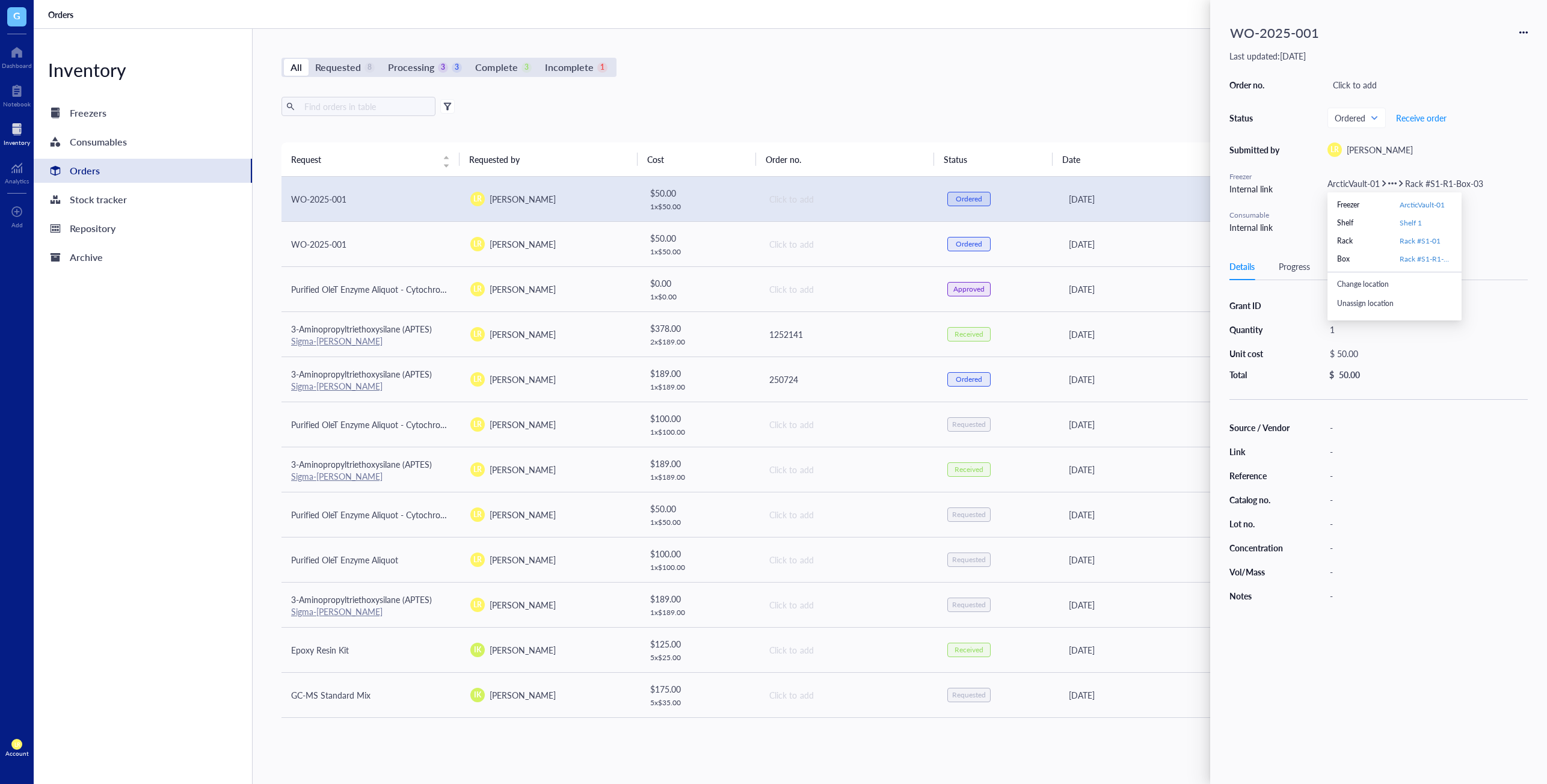
click at [1399, 300] on div "Unassign location" at bounding box center [1399, 304] width 125 height 19
click at [1361, 184] on div "Click to assign" at bounding box center [1428, 184] width 200 height 13
click at [1369, 98] on div "ArcticVault-01" at bounding box center [1394, 99] width 295 height 18
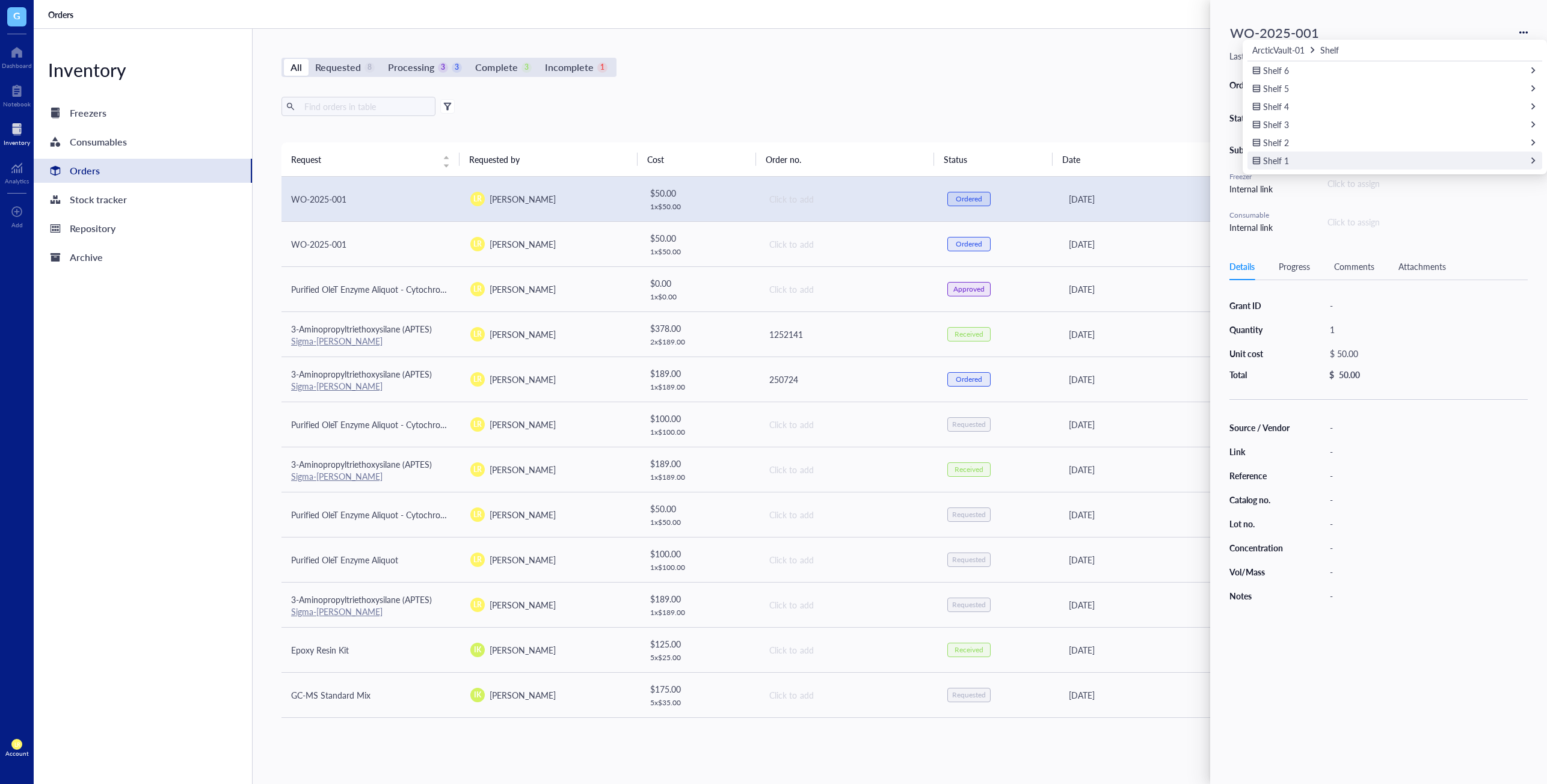
click at [1353, 162] on div "Shelf 1" at bounding box center [1394, 160] width 295 height 18
click at [1357, 154] on div "Rack #S1-01" at bounding box center [1394, 153] width 295 height 18
click at [1355, 150] on div "Rack #S1-R1-Box-05" at bounding box center [1394, 142] width 295 height 18
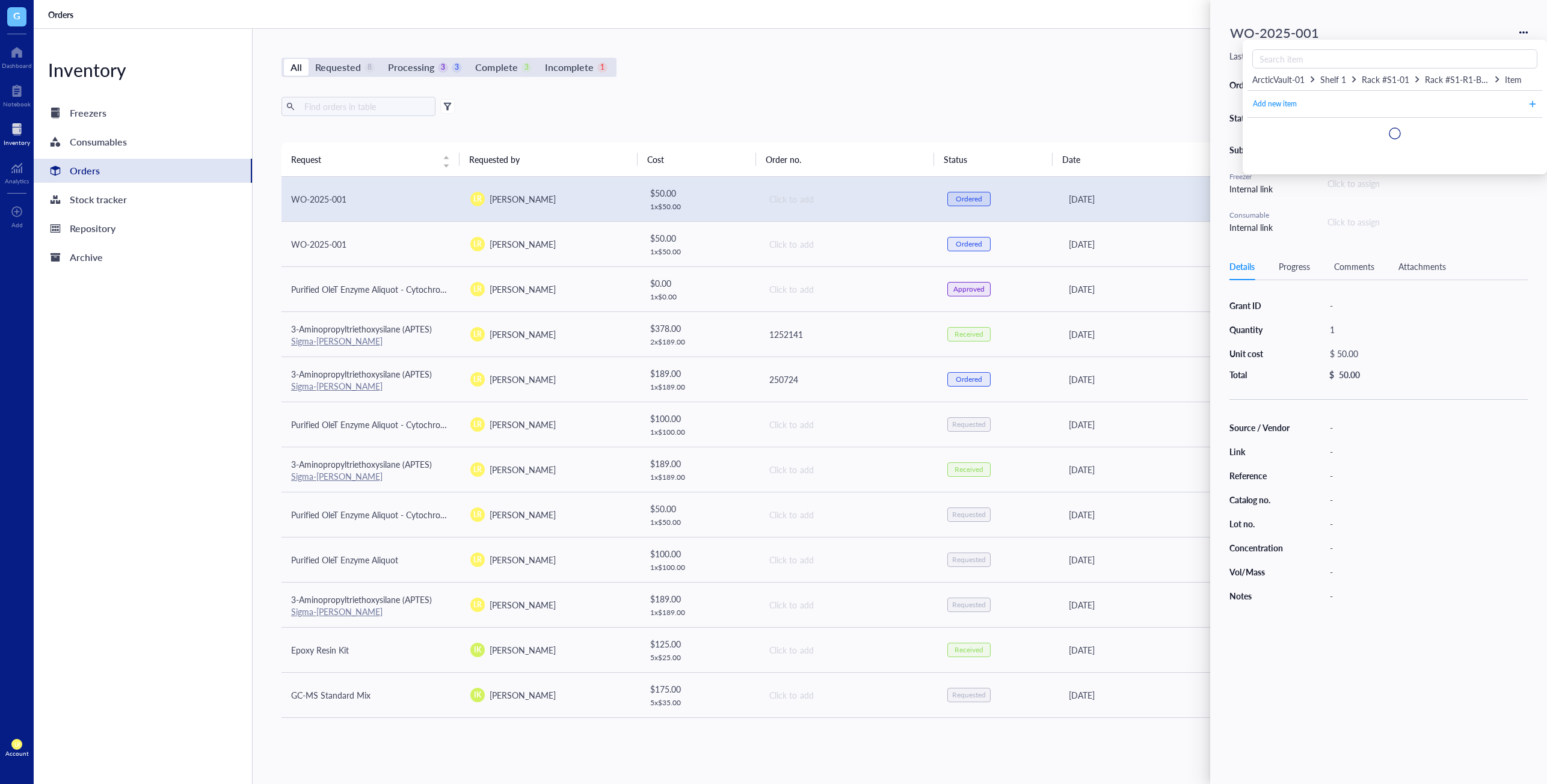
scroll to position [0, 0]
click at [1284, 107] on span "Add new item" at bounding box center [1275, 105] width 44 height 11
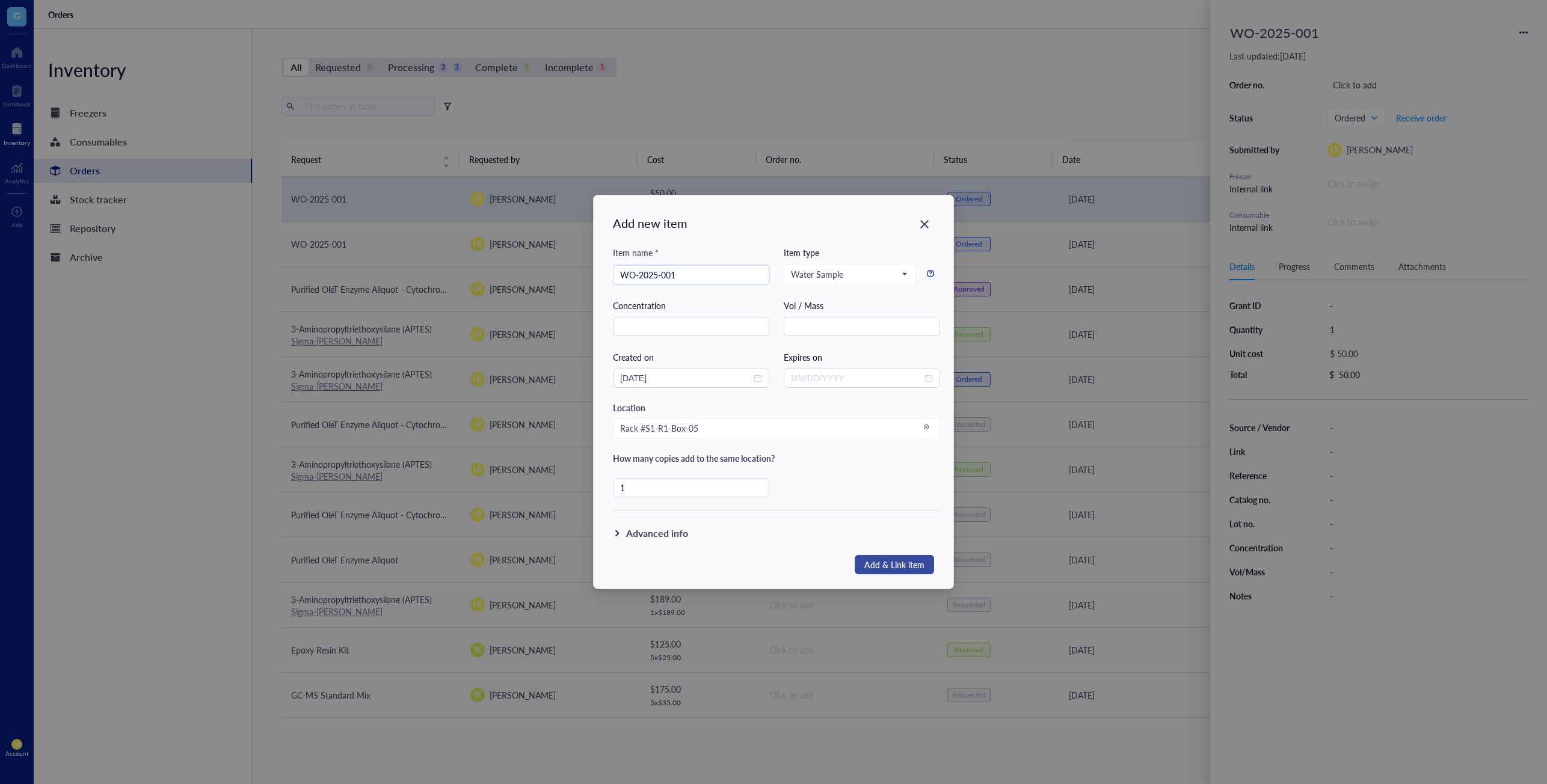
click at [896, 566] on span "Add & Link item" at bounding box center [894, 564] width 60 height 15
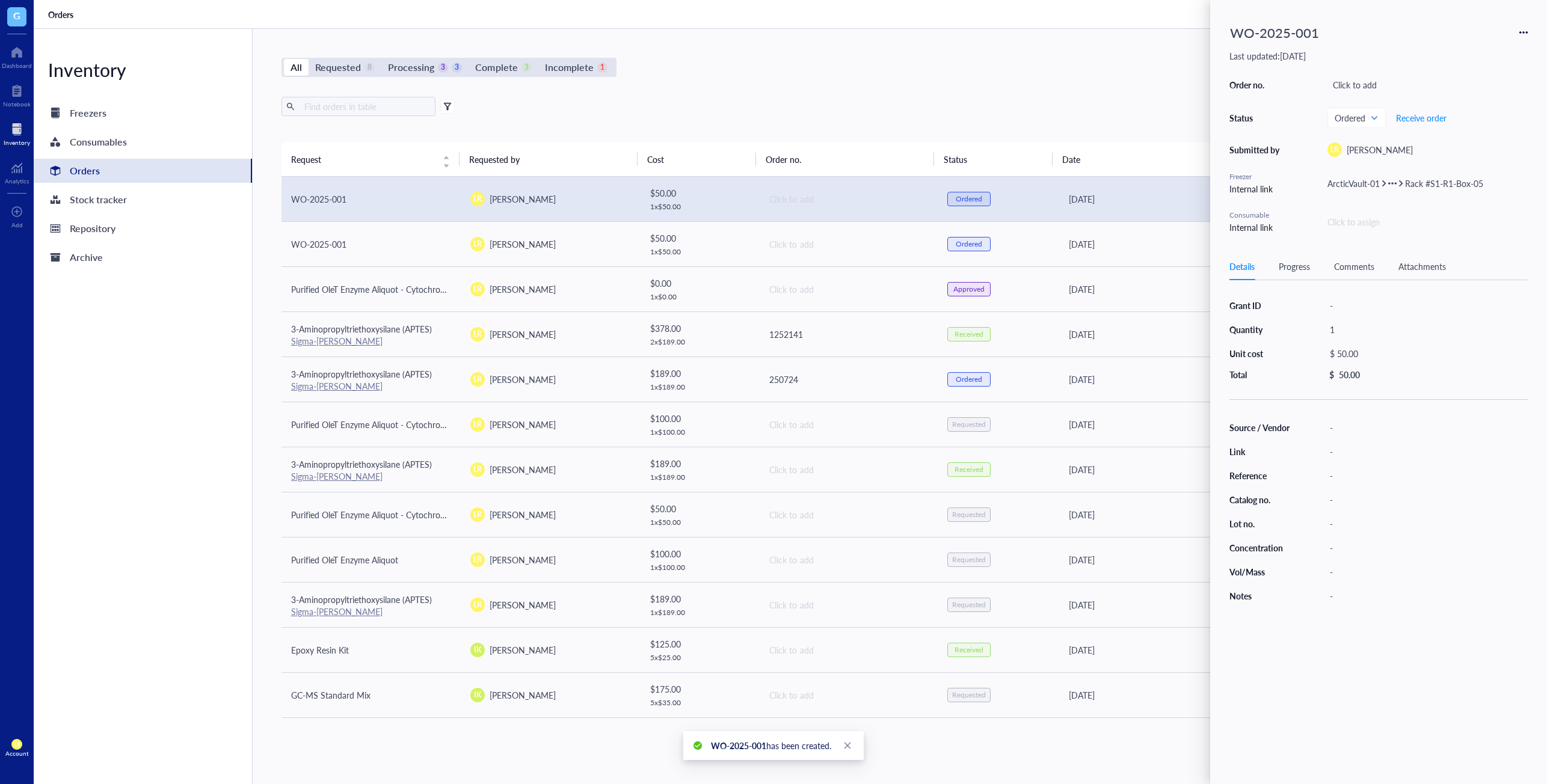
click at [1402, 675] on div "WO-2025-001 Last updated: September 20, 2025 Order no. Click to add Status Orde…" at bounding box center [1378, 392] width 336 height 784
click at [1466, 182] on span "Rack #S1-R1-Box-05" at bounding box center [1444, 183] width 78 height 12
click at [1053, 80] on div "All Requested 8 Processing 3 3 Complete 3 Incomplete 1 New order Export Open ar…" at bounding box center [848, 406] width 1191 height 755
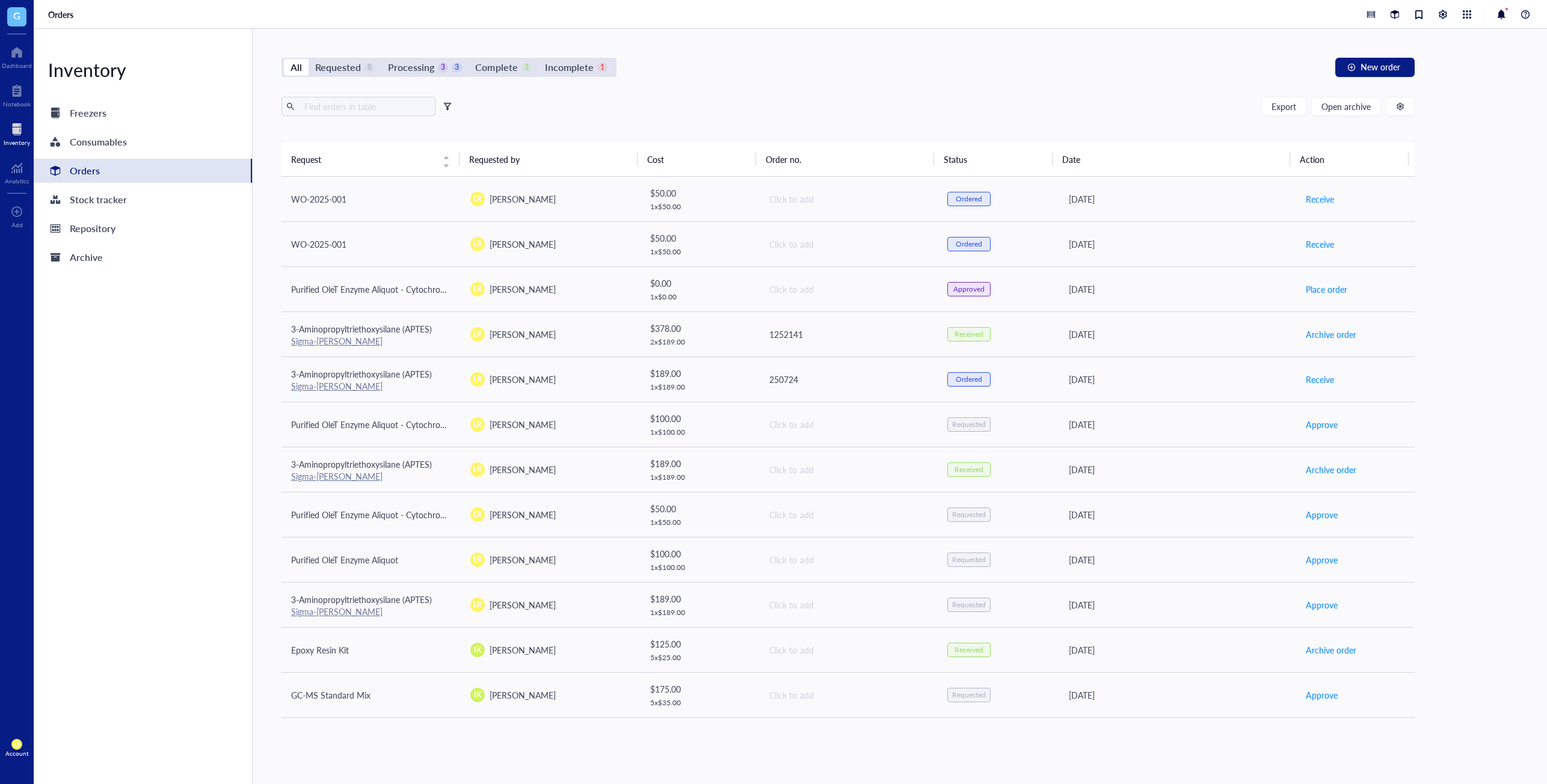
drag, startPoint x: 964, startPoint y: 747, endPoint x: 540, endPoint y: 6, distance: 853.7
click at [964, 747] on div "All Requested 8 Processing 3 3 Complete 3 Incomplete 1 New order Export Open ar…" at bounding box center [848, 406] width 1191 height 755
